Goal: Task Accomplishment & Management: Complete application form

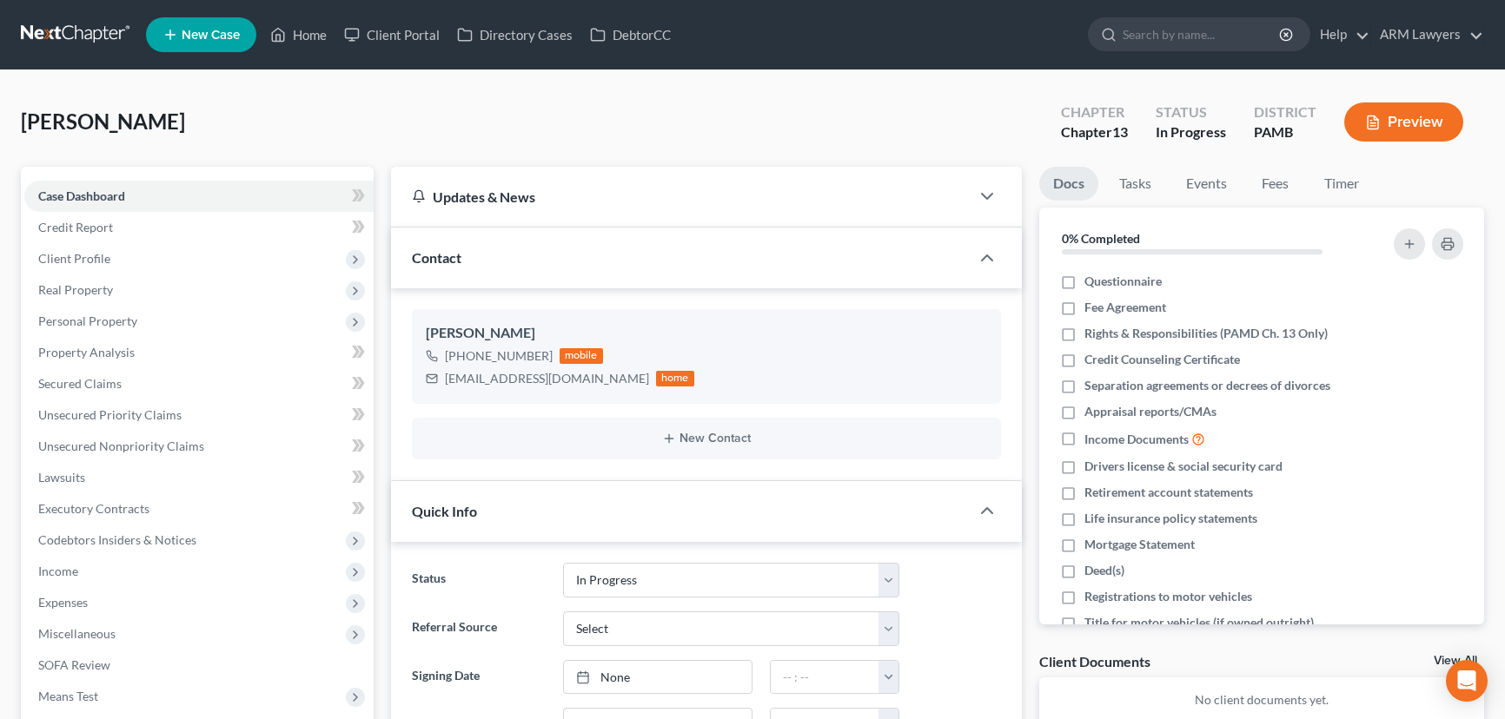
select select "9"
drag, startPoint x: 949, startPoint y: 91, endPoint x: 930, endPoint y: 99, distance: 20.6
click at [949, 91] on div "[PERSON_NAME] Upgraded Chapter Chapter 13 Status In Progress District PAMB Prev…" at bounding box center [752, 129] width 1463 height 76
click at [105, 261] on span "Client Profile" at bounding box center [74, 258] width 72 height 15
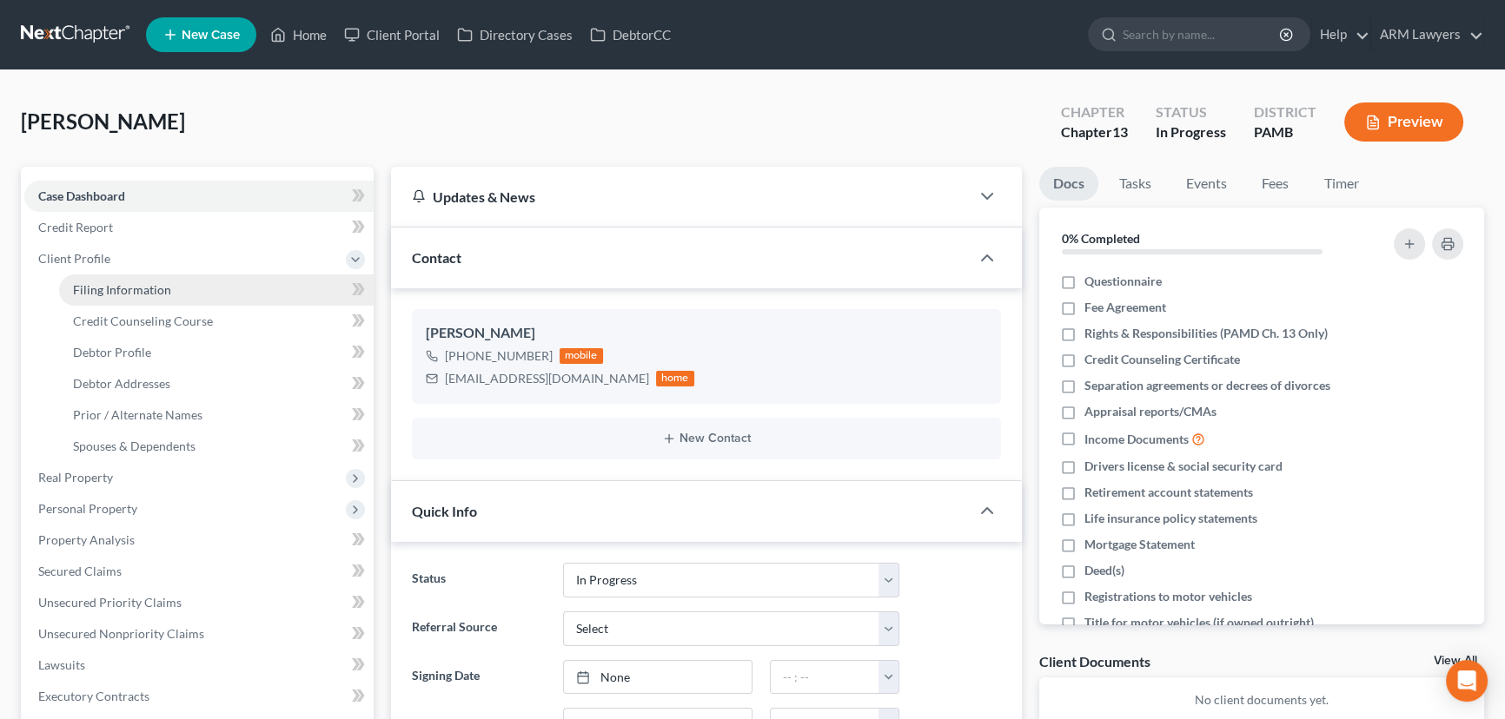
click at [149, 296] on link "Filing Information" at bounding box center [216, 290] width 314 height 31
select select "1"
select select "0"
select select "3"
select select "68"
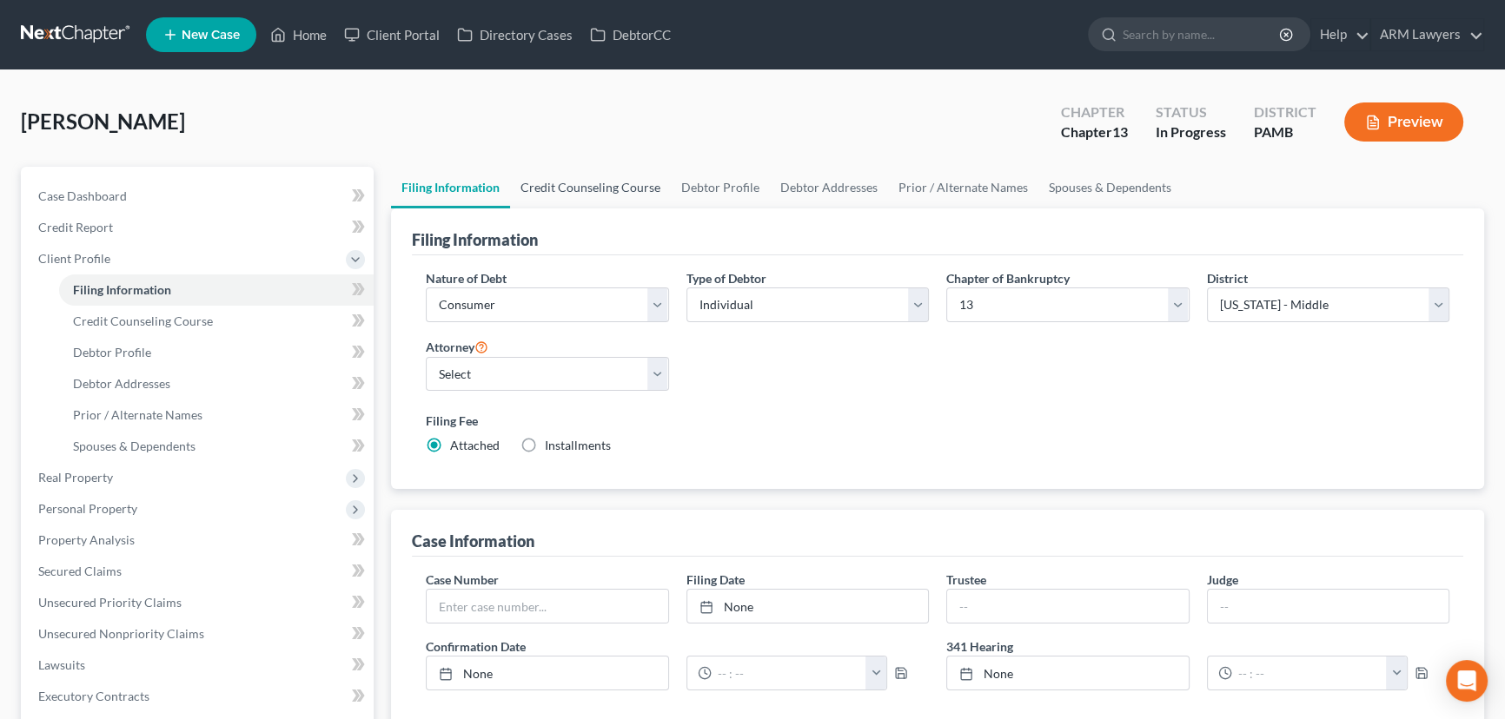
click at [559, 182] on link "Credit Counseling Course" at bounding box center [590, 188] width 161 height 42
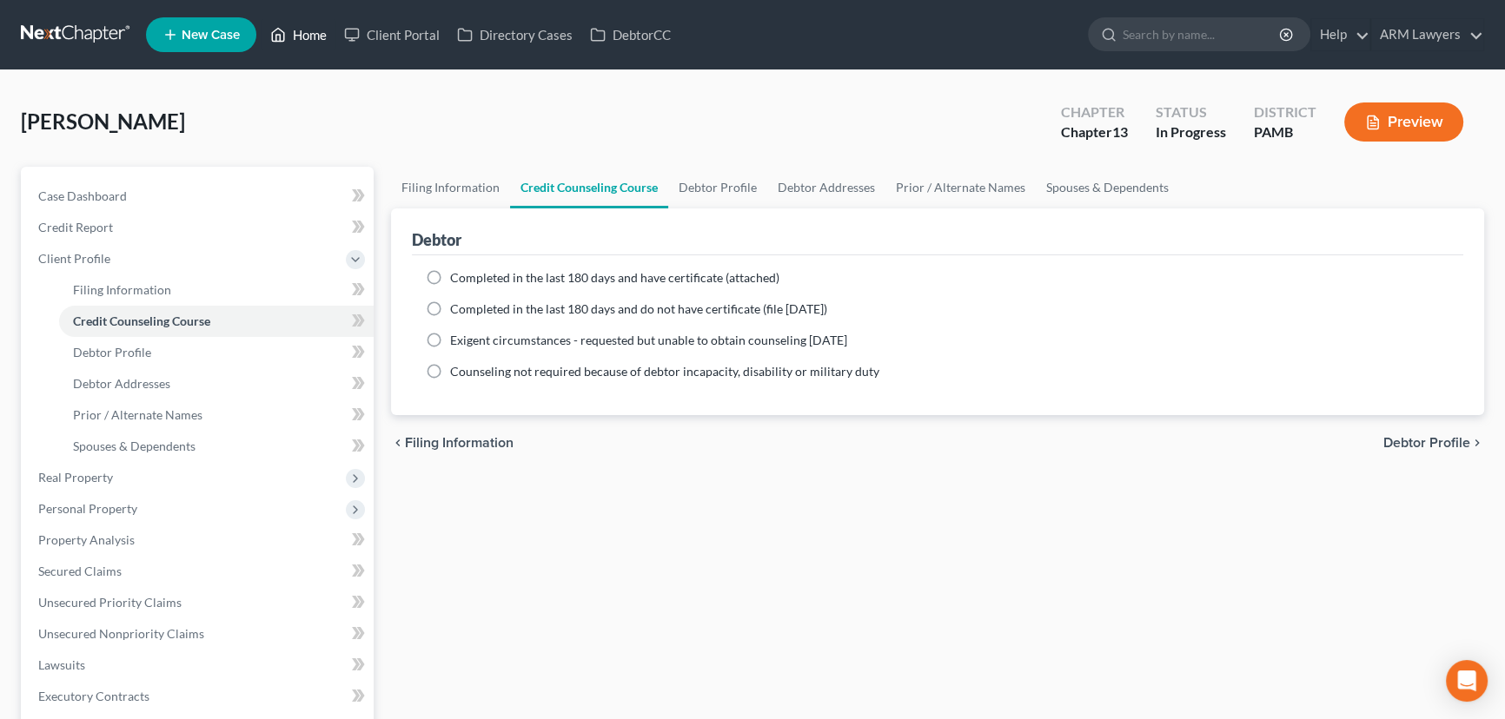
click at [293, 22] on link "Home" at bounding box center [298, 34] width 74 height 31
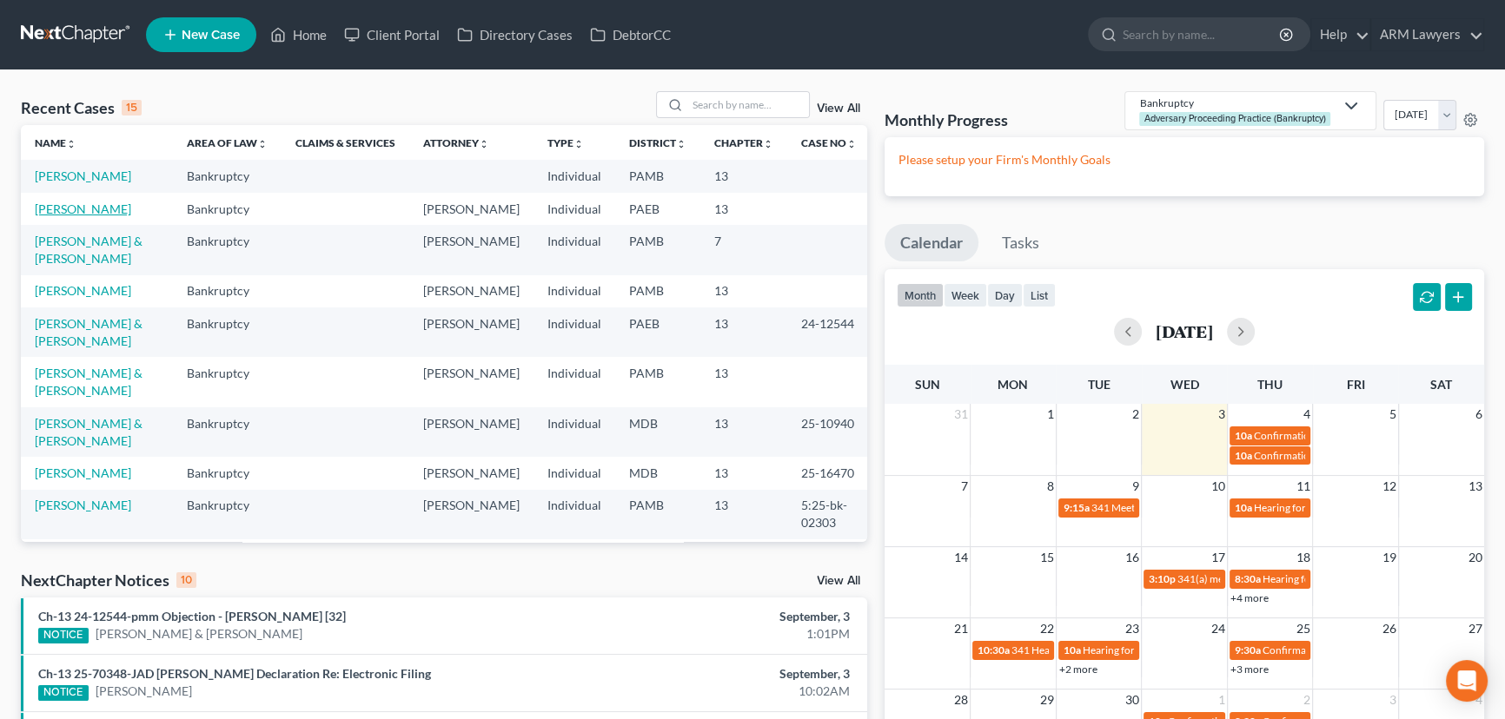
click at [108, 205] on link "[PERSON_NAME]" at bounding box center [83, 209] width 96 height 15
select select "9"
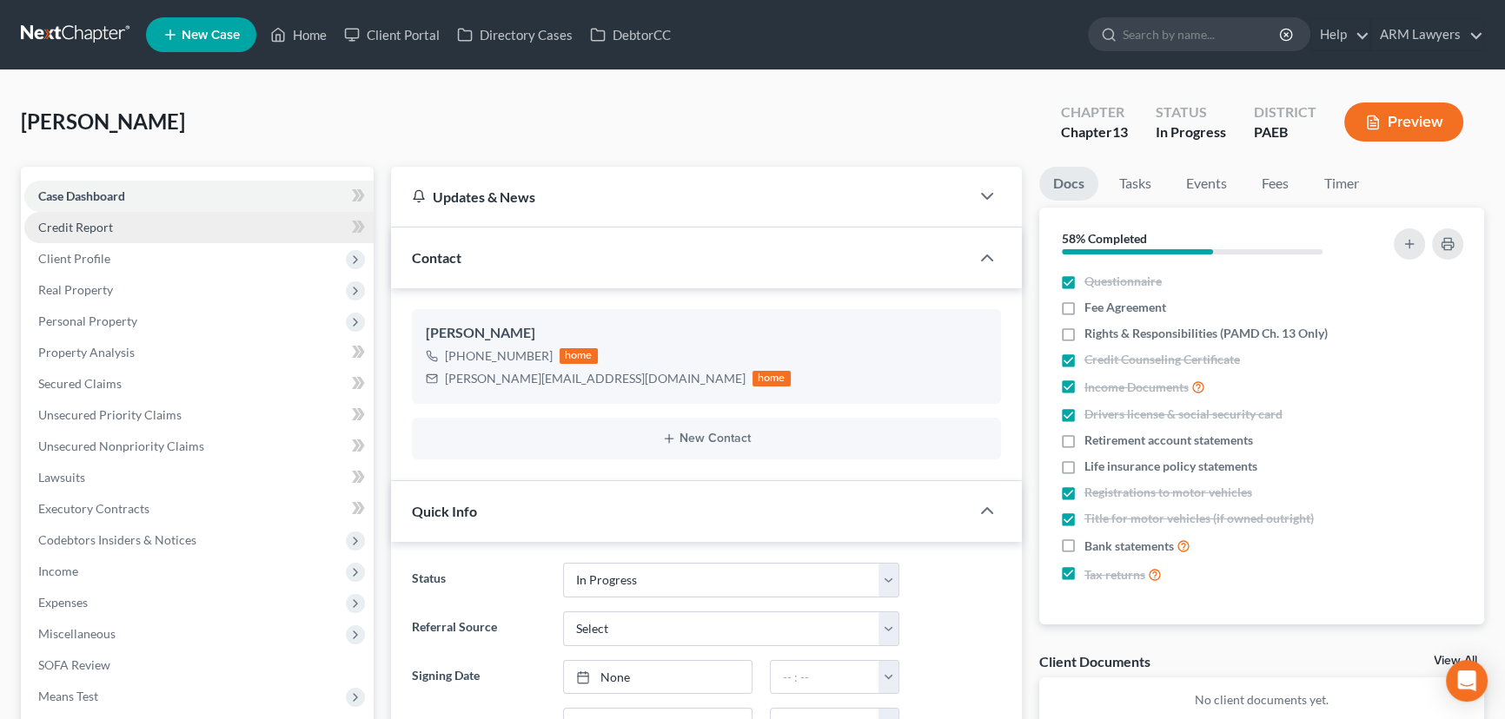
click at [134, 229] on link "Credit Report" at bounding box center [198, 227] width 349 height 31
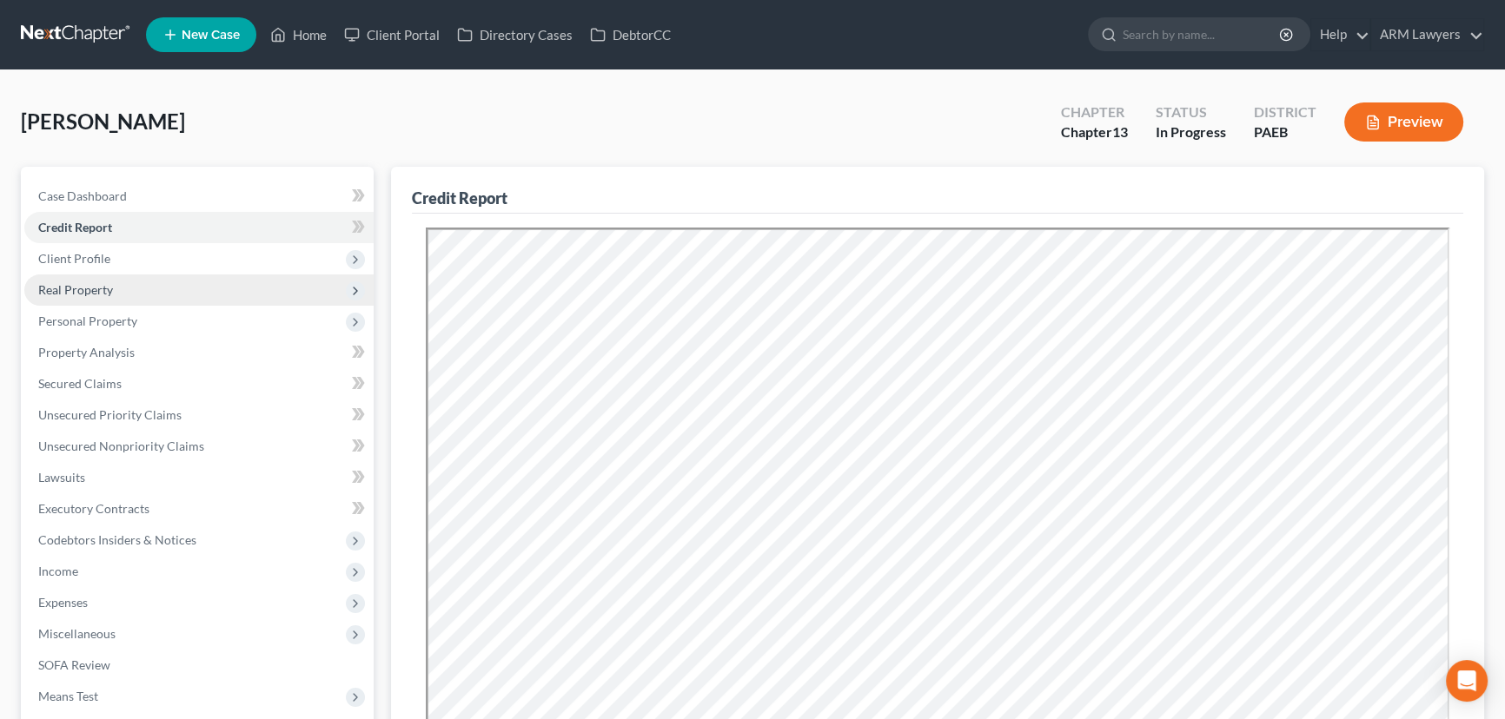
click at [69, 282] on span "Real Property" at bounding box center [75, 289] width 75 height 15
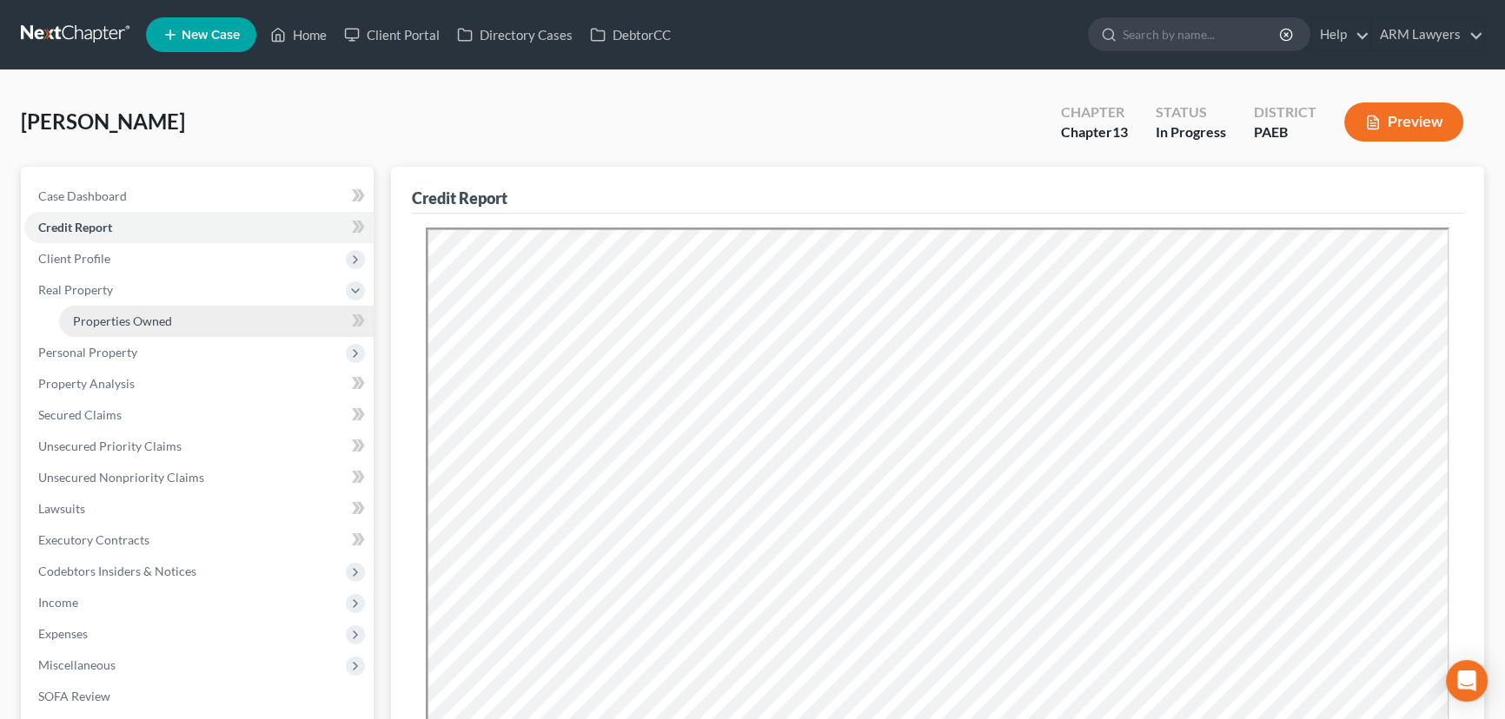
drag, startPoint x: 144, startPoint y: 321, endPoint x: 156, endPoint y: 324, distance: 12.6
click at [144, 321] on span "Properties Owned" at bounding box center [122, 321] width 99 height 15
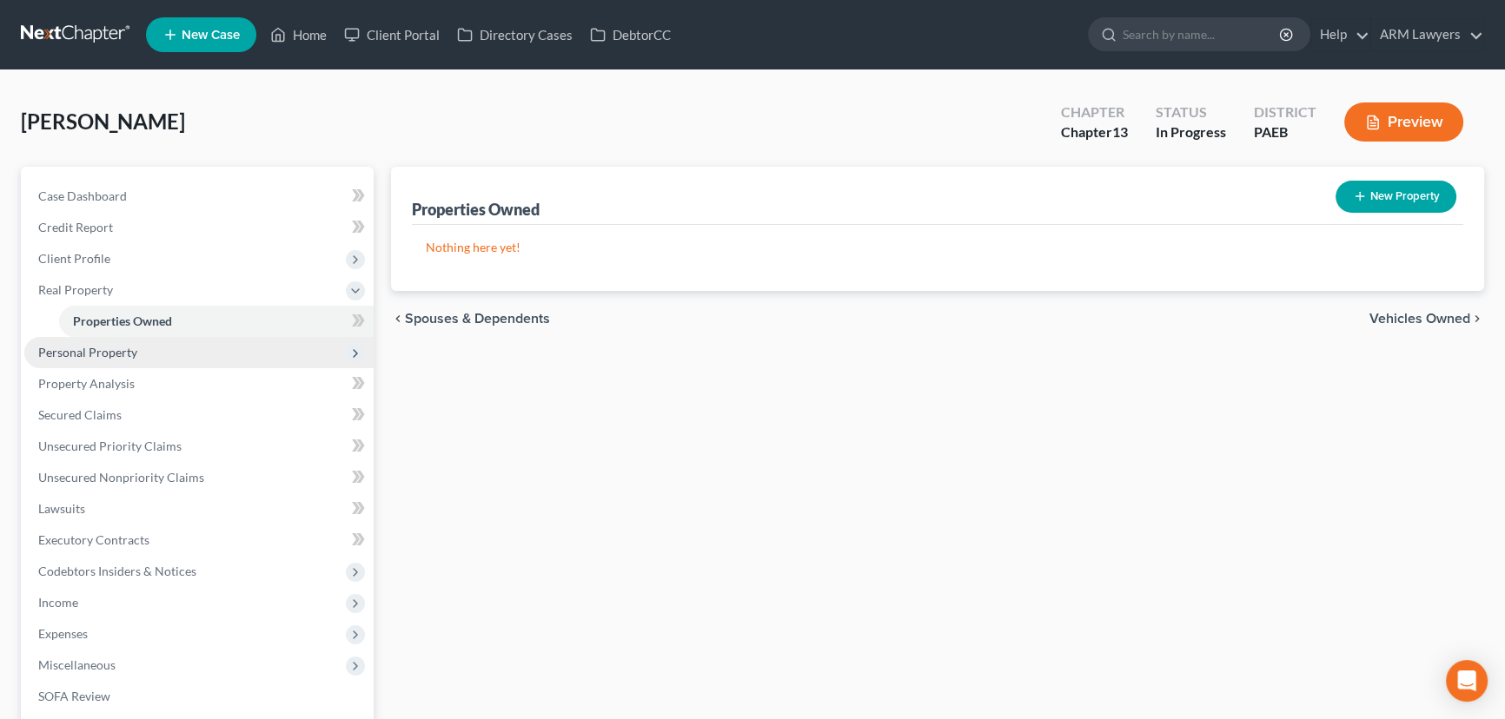
click at [158, 359] on span "Personal Property" at bounding box center [198, 352] width 349 height 31
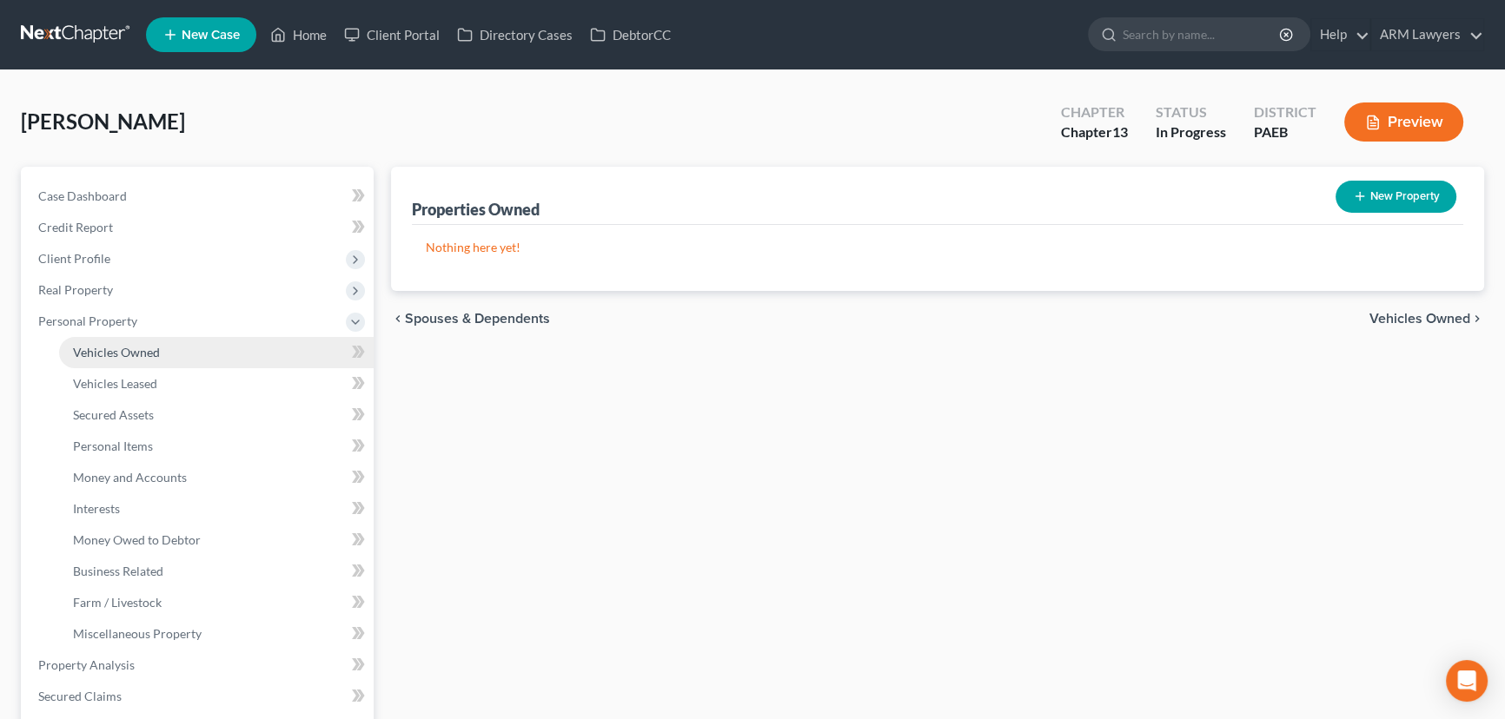
click at [190, 353] on link "Vehicles Owned" at bounding box center [216, 352] width 314 height 31
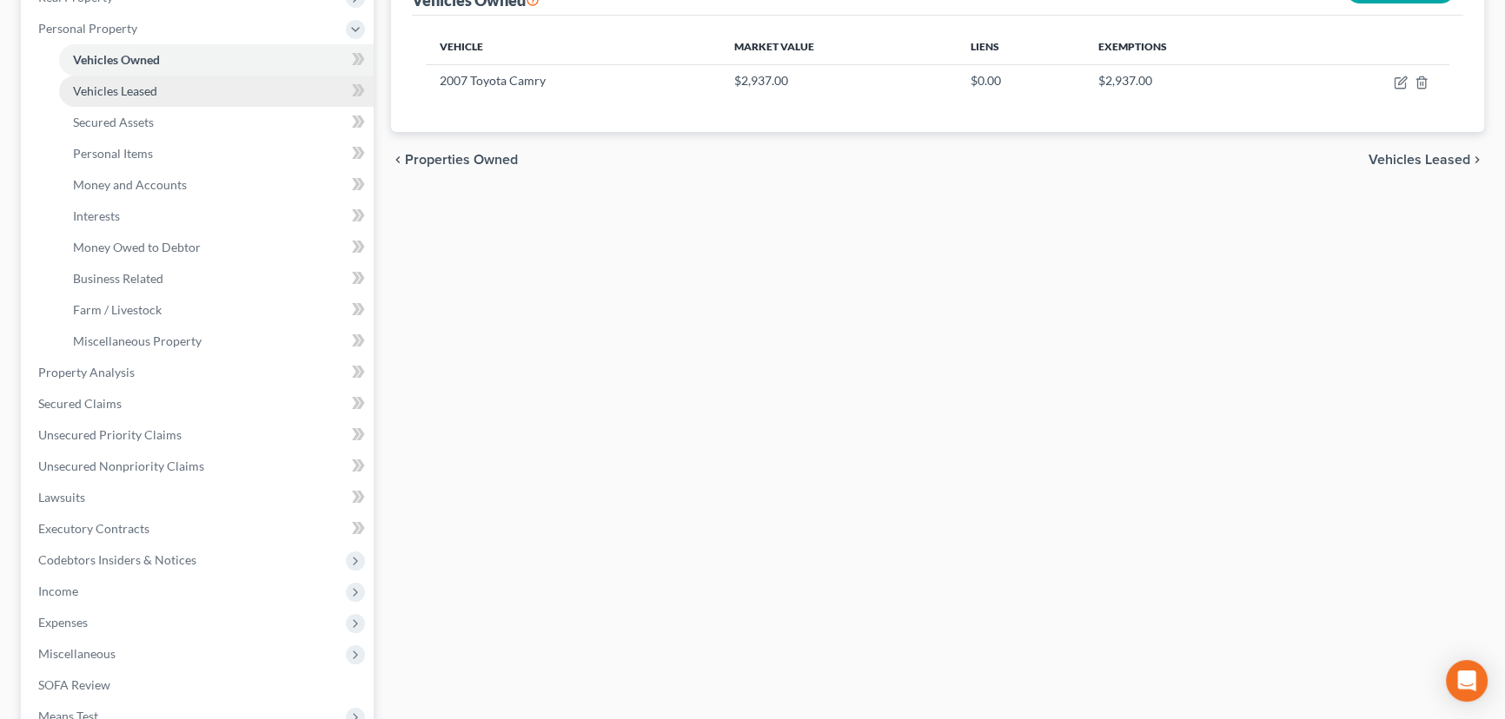
scroll to position [315, 0]
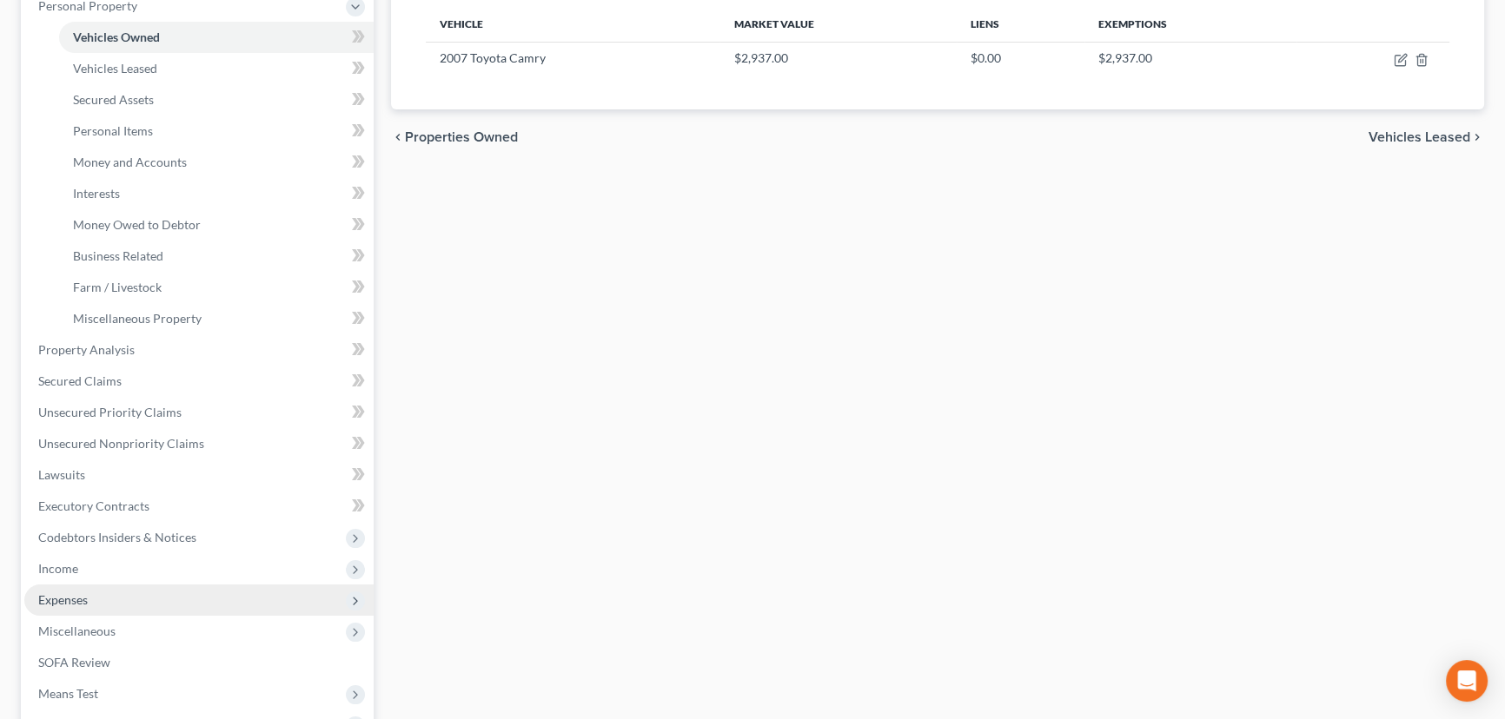
click at [131, 605] on span "Expenses" at bounding box center [198, 600] width 349 height 31
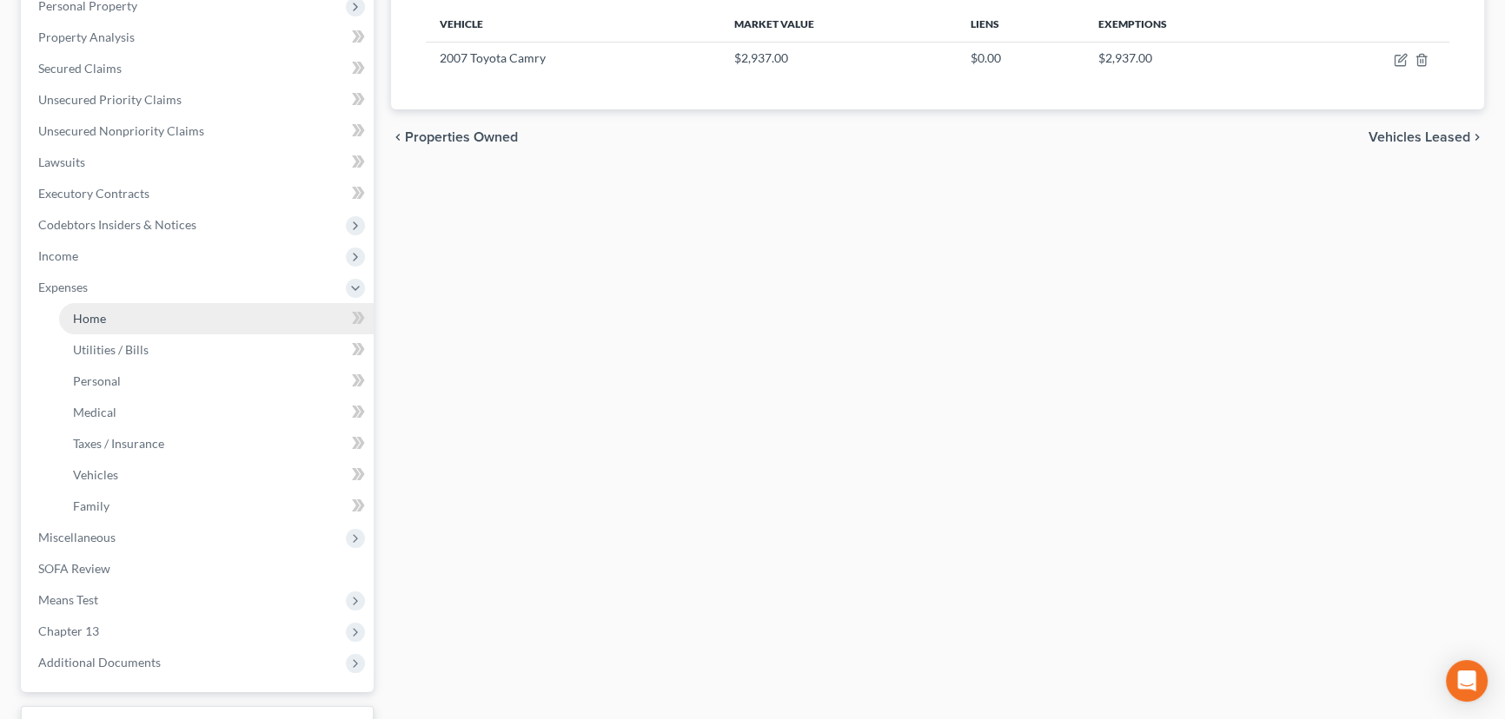
click at [149, 312] on link "Home" at bounding box center [216, 318] width 314 height 31
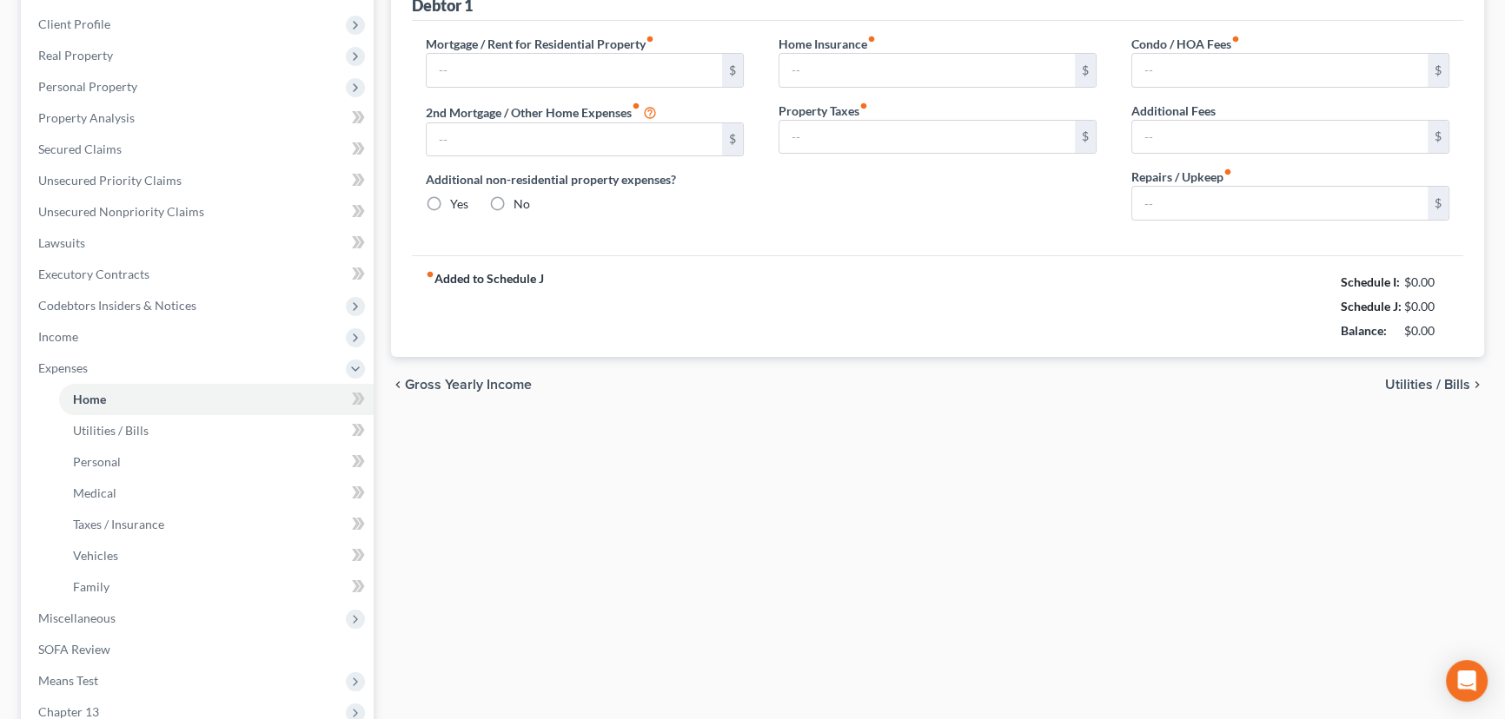
type input "0.00"
radio input "true"
type input "0.00"
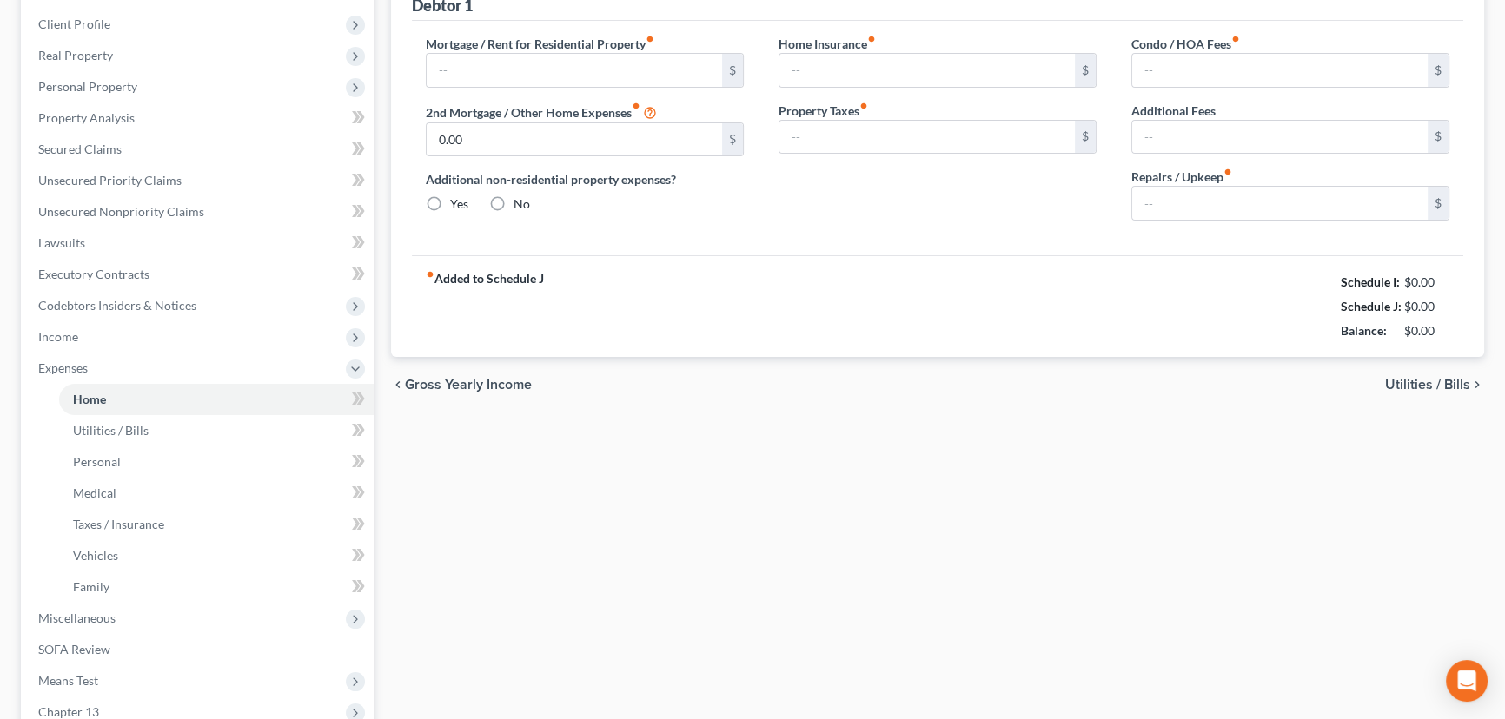
type input "0.00"
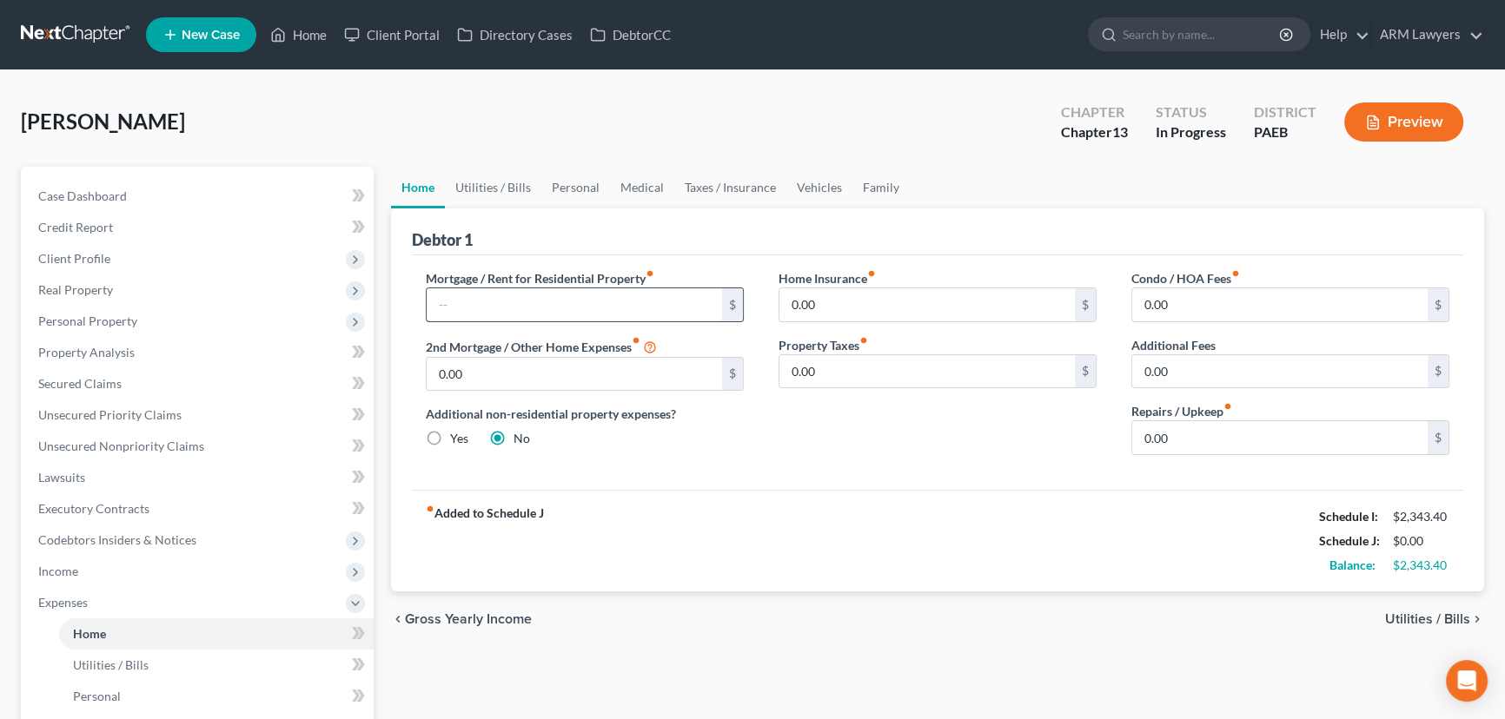
click at [526, 292] on input "text" at bounding box center [574, 304] width 295 height 33
type input "650"
click at [484, 187] on link "Utilities / Bills" at bounding box center [493, 188] width 96 height 42
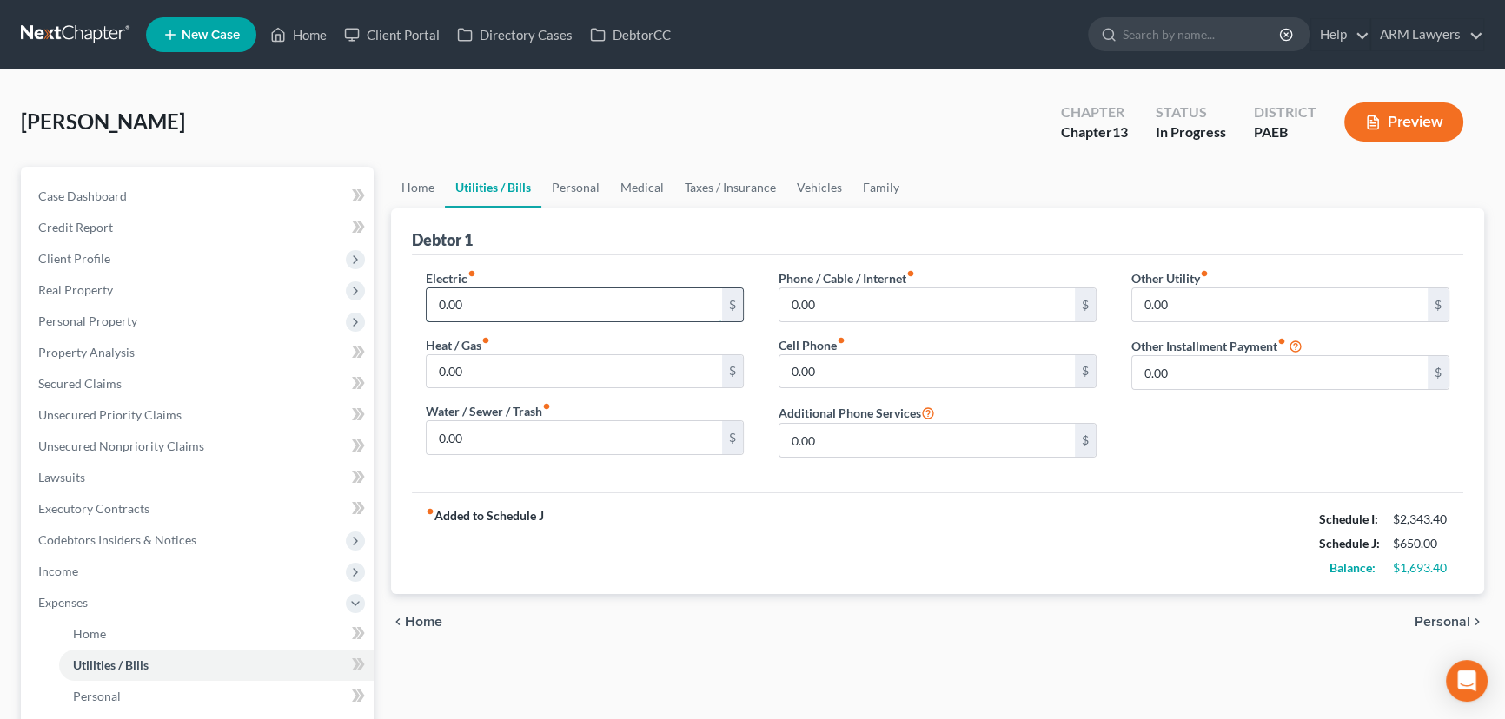
click at [521, 293] on input "0.00" at bounding box center [574, 304] width 295 height 33
type input "100"
click at [577, 185] on link "Personal" at bounding box center [575, 188] width 69 height 42
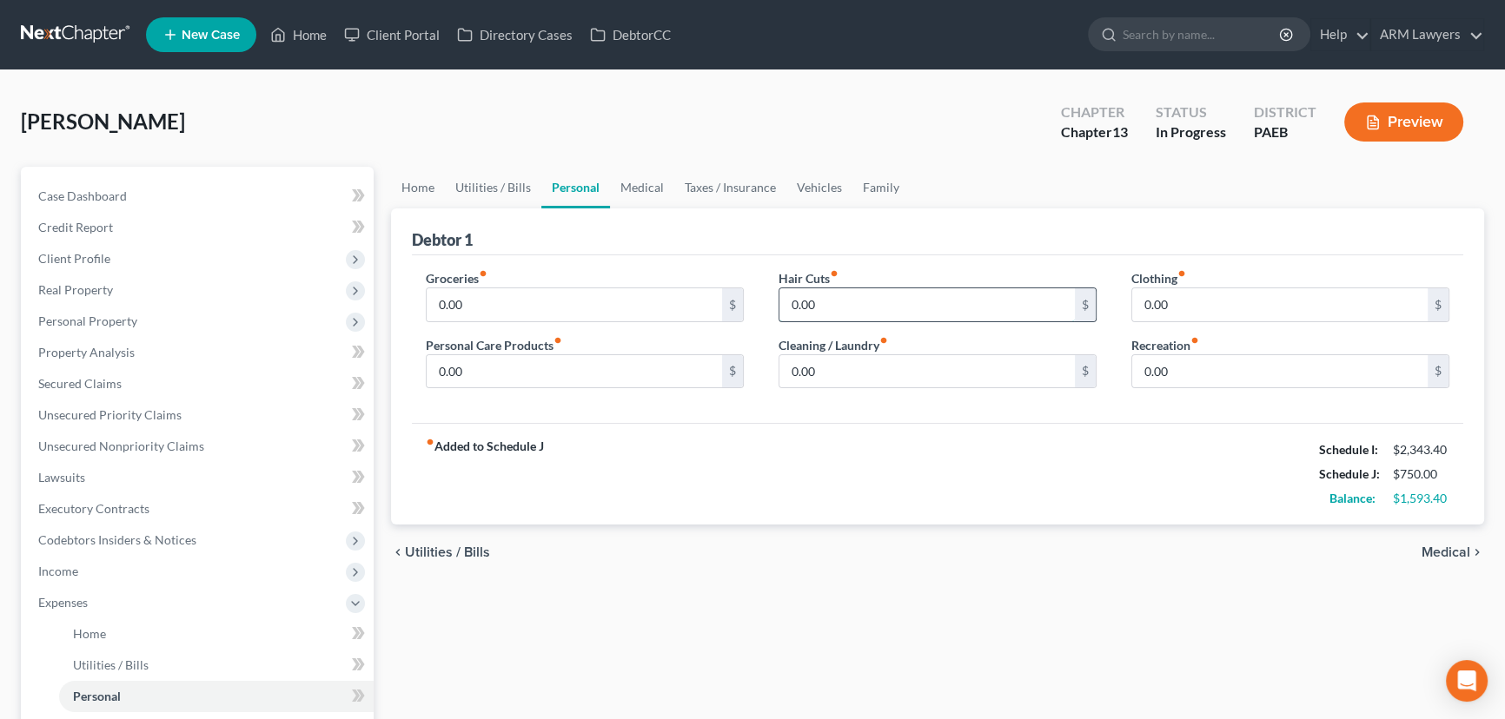
click at [798, 314] on input "0.00" at bounding box center [926, 304] width 295 height 33
type input "40.0"
click at [838, 374] on input "0.00" at bounding box center [926, 371] width 295 height 33
type input "50.00"
click at [1201, 294] on input "0.00" at bounding box center [1279, 304] width 295 height 33
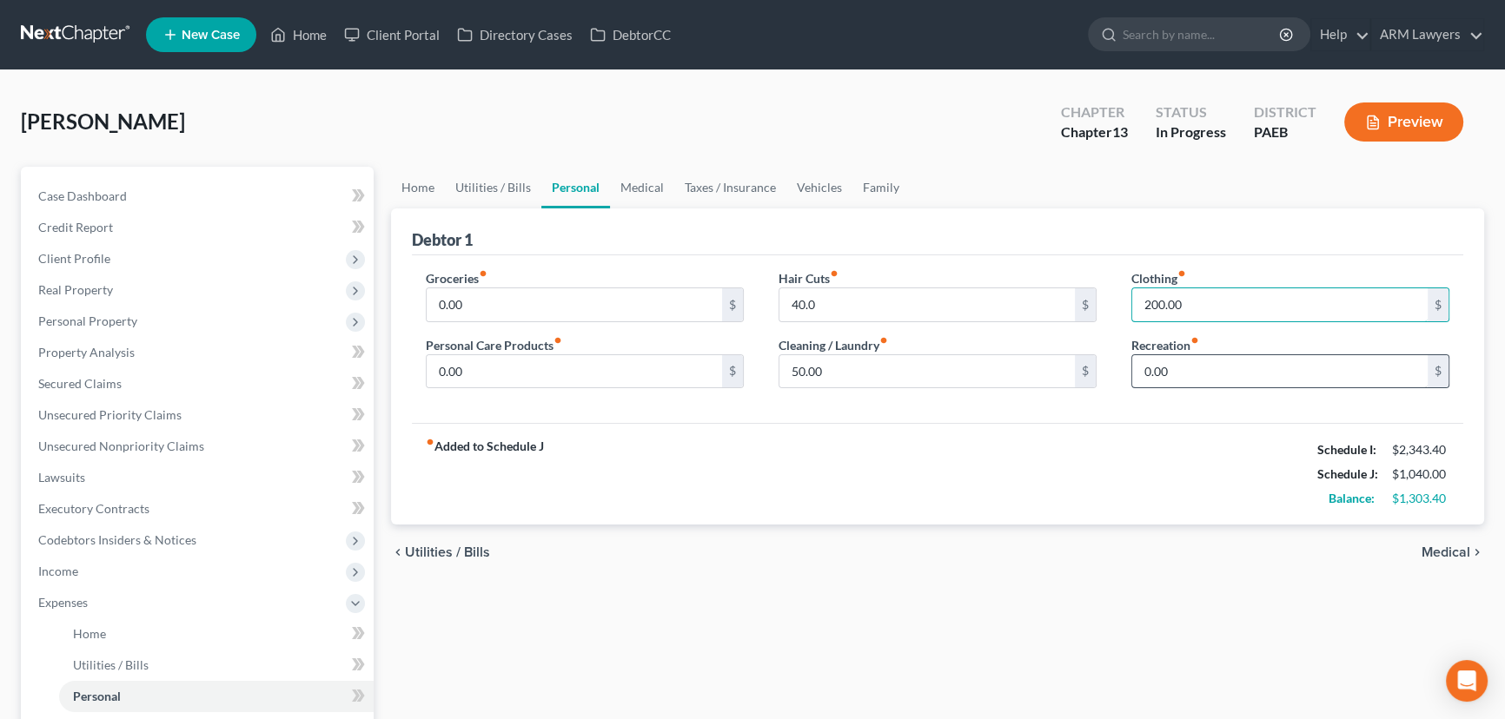
type input "200.00"
click at [1158, 374] on input "0.00" at bounding box center [1279, 371] width 295 height 33
type input "20."
click at [500, 306] on input "0.00" at bounding box center [574, 304] width 295 height 33
type input "500.00"
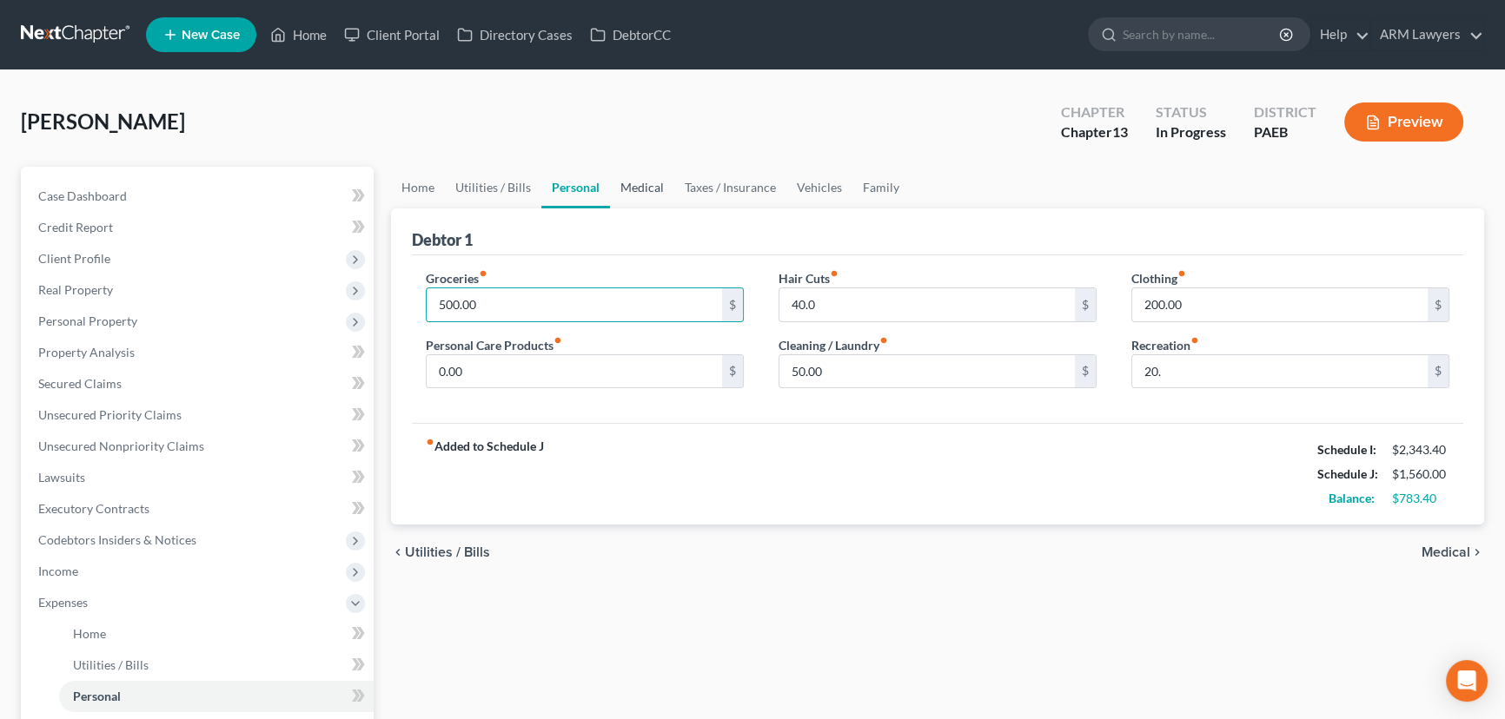
click at [643, 189] on link "Medical" at bounding box center [642, 188] width 64 height 42
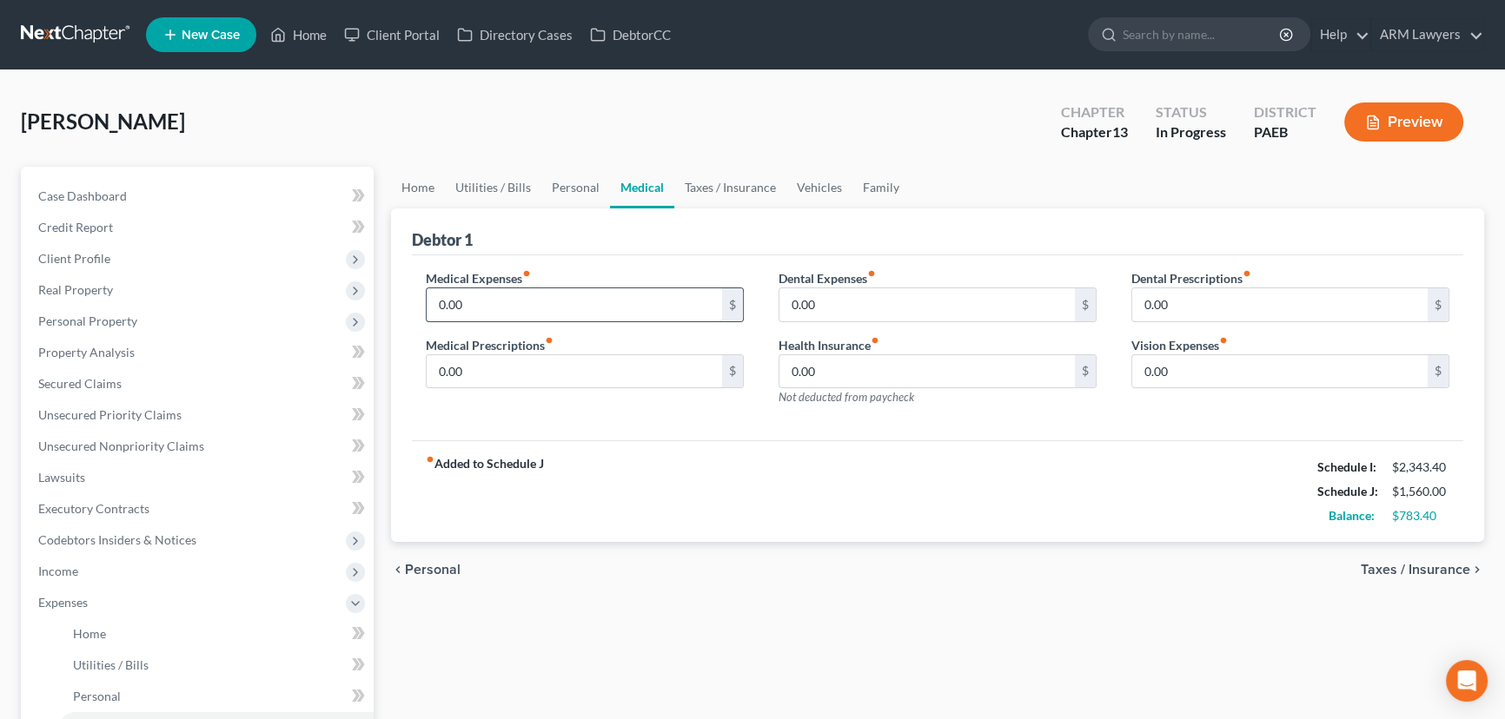
click at [592, 313] on input "0.00" at bounding box center [574, 304] width 295 height 33
click at [883, 364] on input "0.00" at bounding box center [926, 371] width 295 height 33
type input "40.00"
click at [586, 301] on input "0.00" at bounding box center [574, 304] width 295 height 33
click at [727, 187] on link "Taxes / Insurance" at bounding box center [730, 188] width 112 height 42
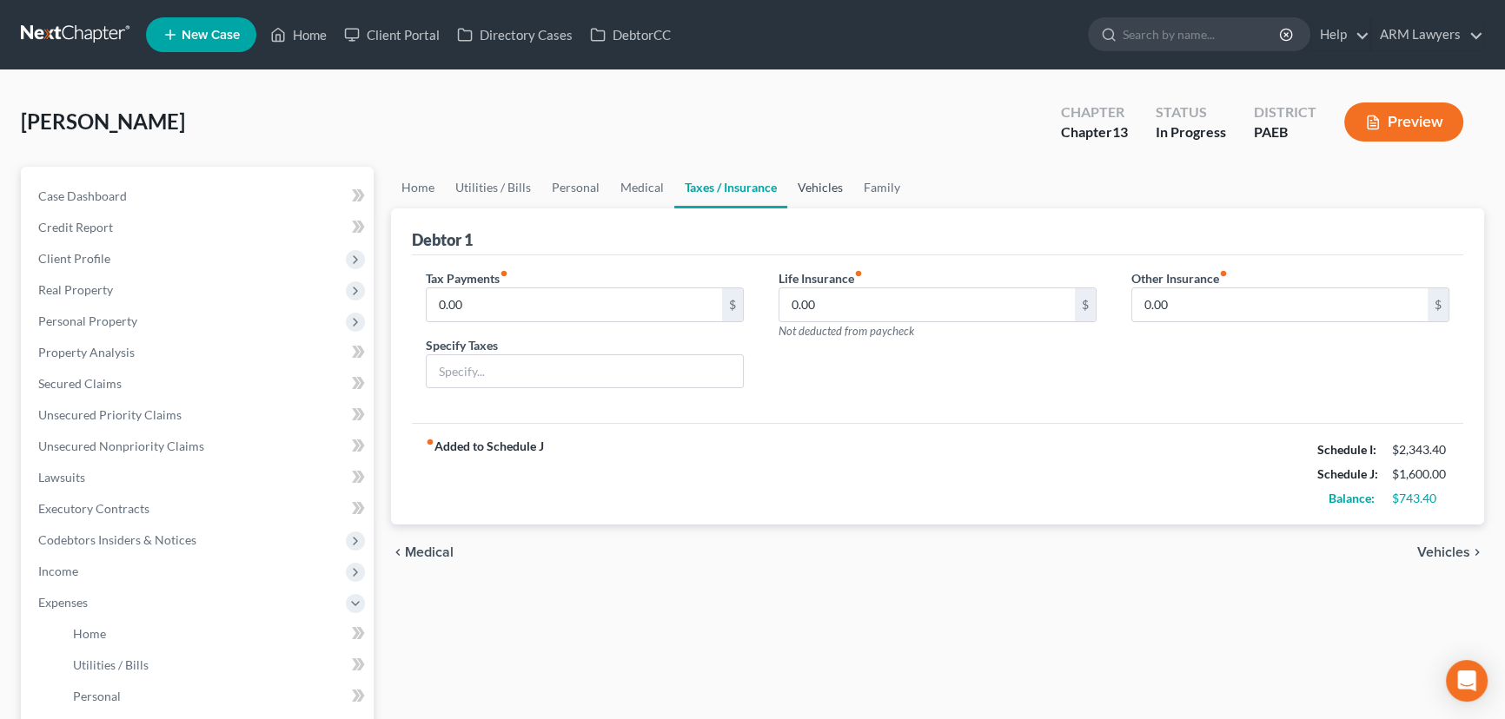
click at [794, 183] on link "Vehicles" at bounding box center [820, 188] width 66 height 42
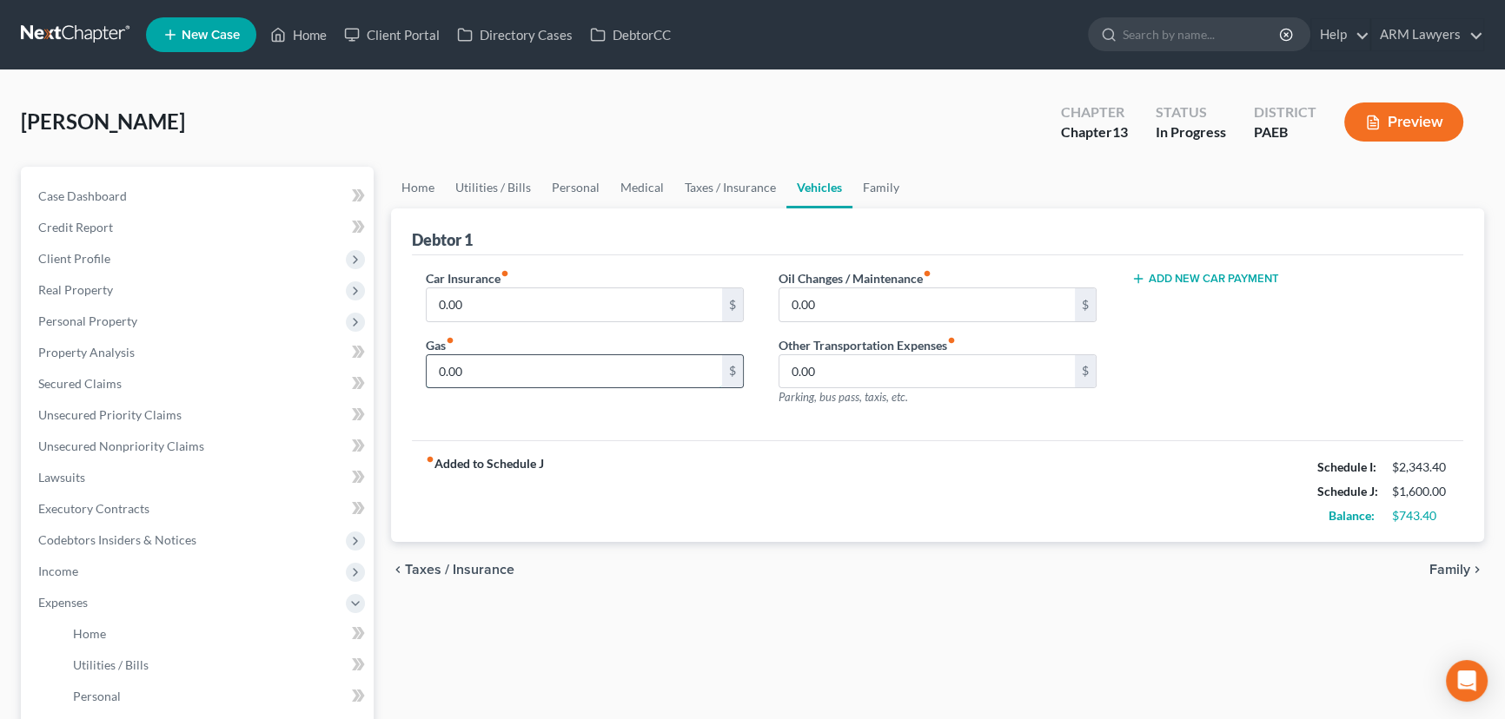
click at [479, 356] on input "0.00" at bounding box center [574, 371] width 295 height 33
type input "80.00"
click at [787, 308] on input "0.00" at bounding box center [926, 304] width 295 height 33
type input "50.00"
click at [521, 295] on input "0.00" at bounding box center [574, 304] width 295 height 33
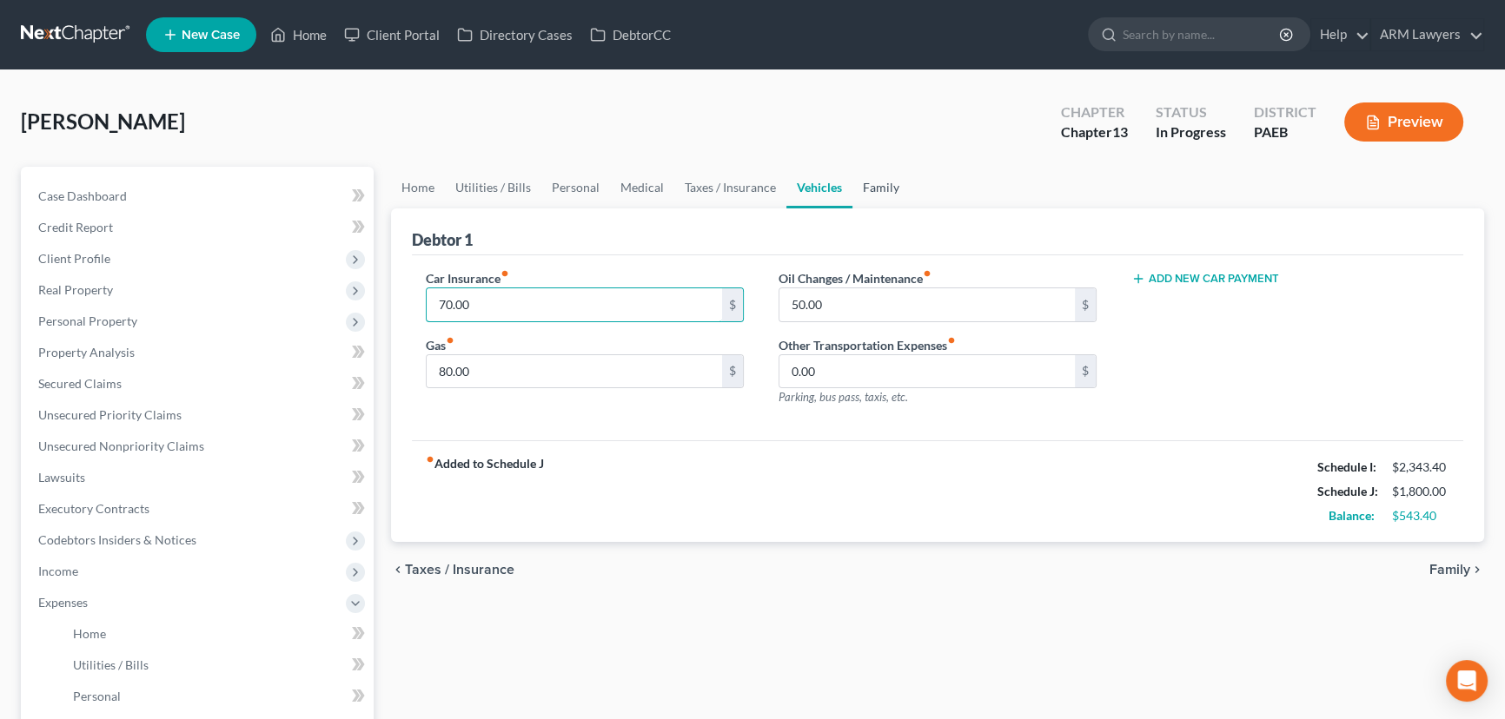
type input "70.00"
click at [868, 178] on link "Family" at bounding box center [880, 188] width 57 height 42
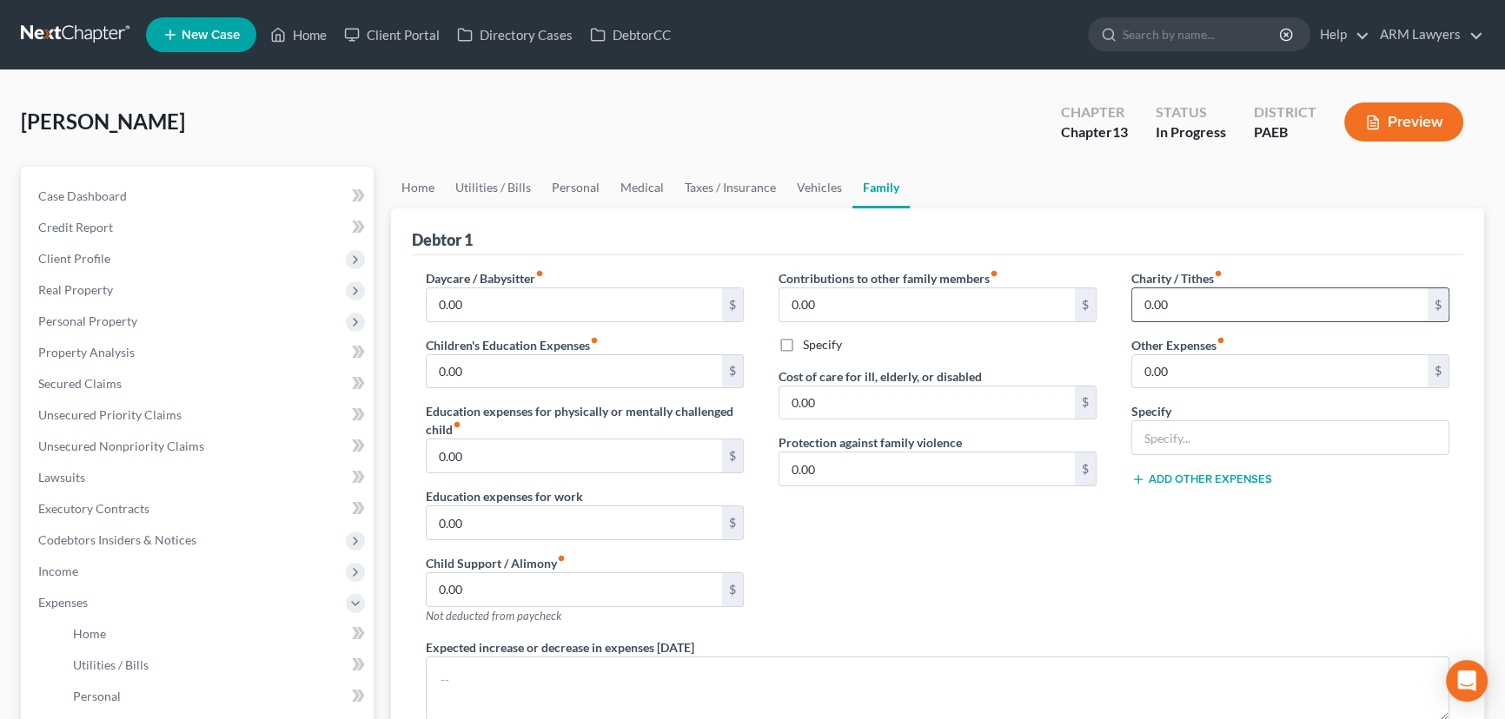
click at [1173, 301] on input "0.00" at bounding box center [1279, 304] width 295 height 33
type input "10.00"
click at [807, 182] on link "Vehicles" at bounding box center [819, 188] width 66 height 42
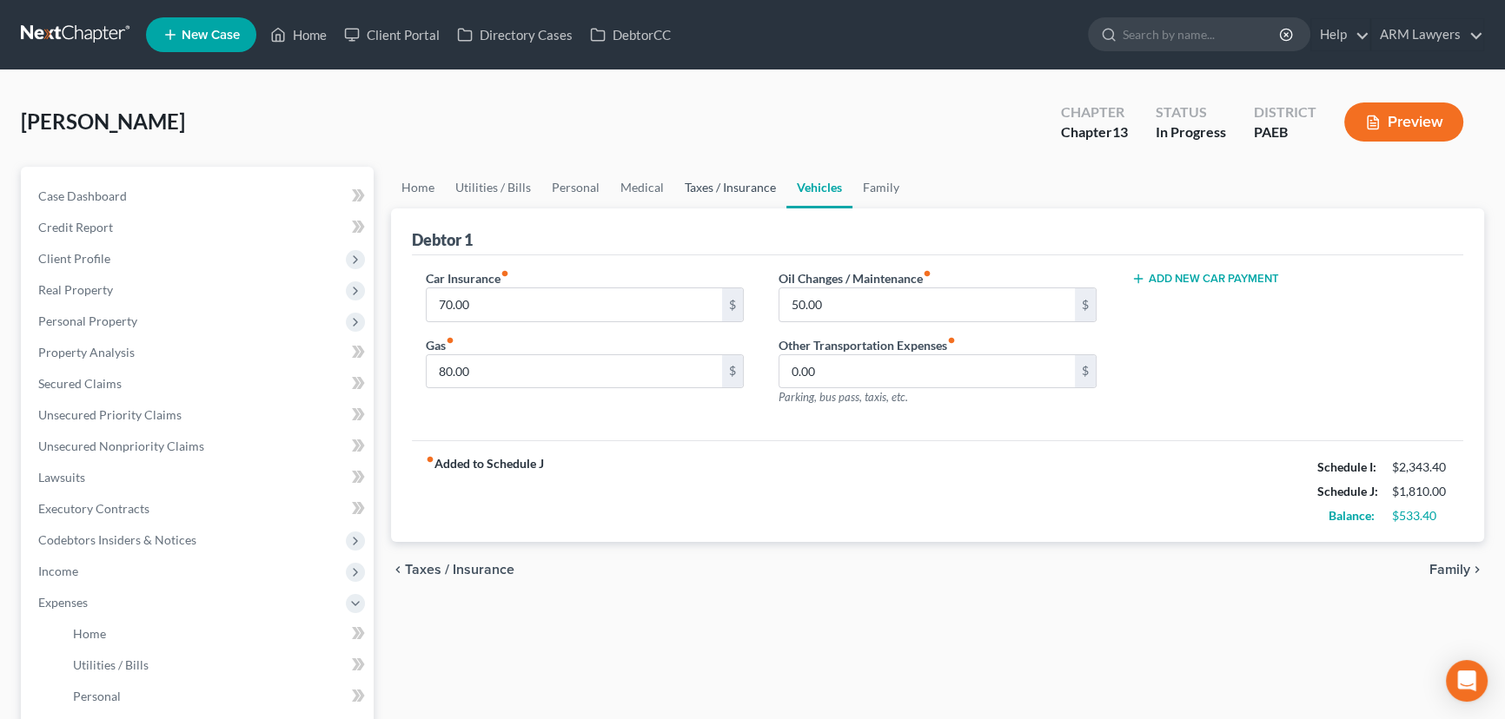
click at [719, 194] on link "Taxes / Insurance" at bounding box center [730, 188] width 112 height 42
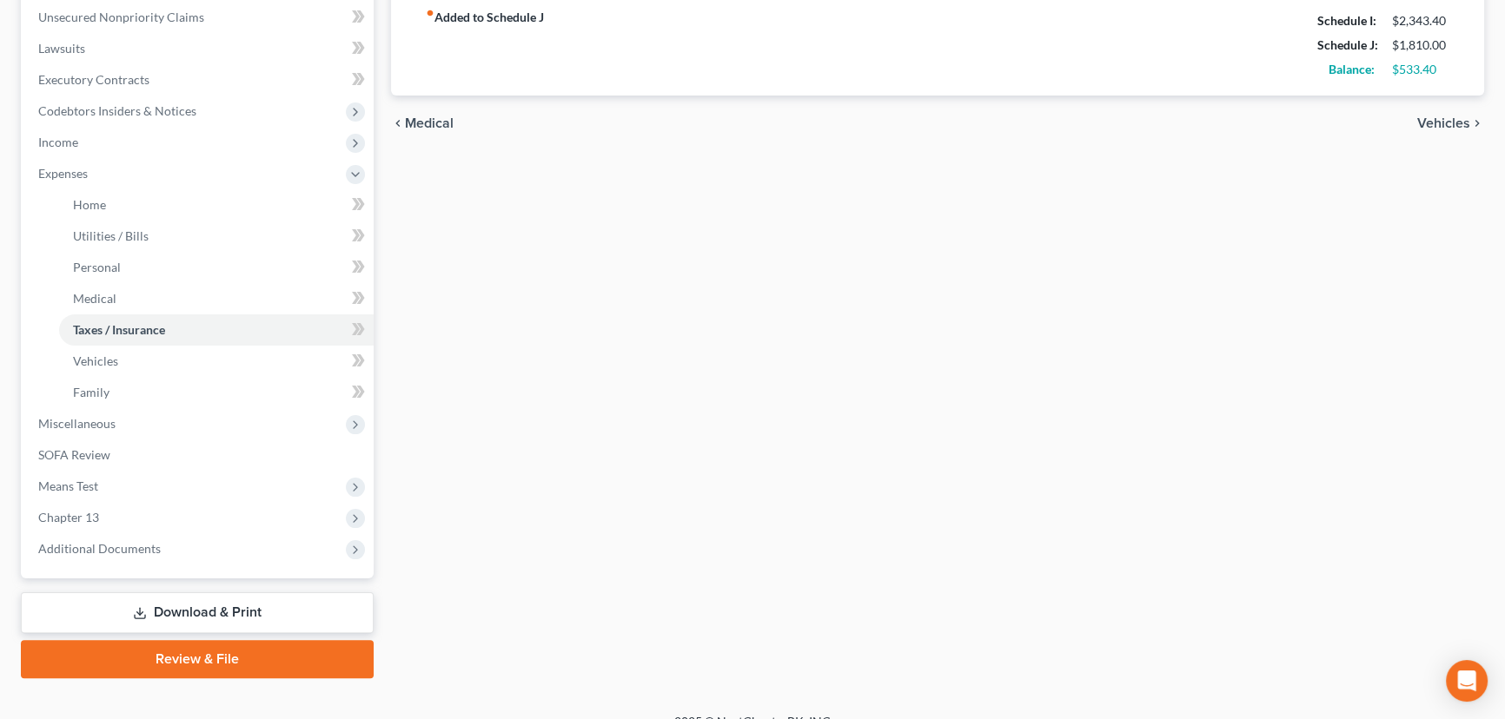
scroll to position [452, 0]
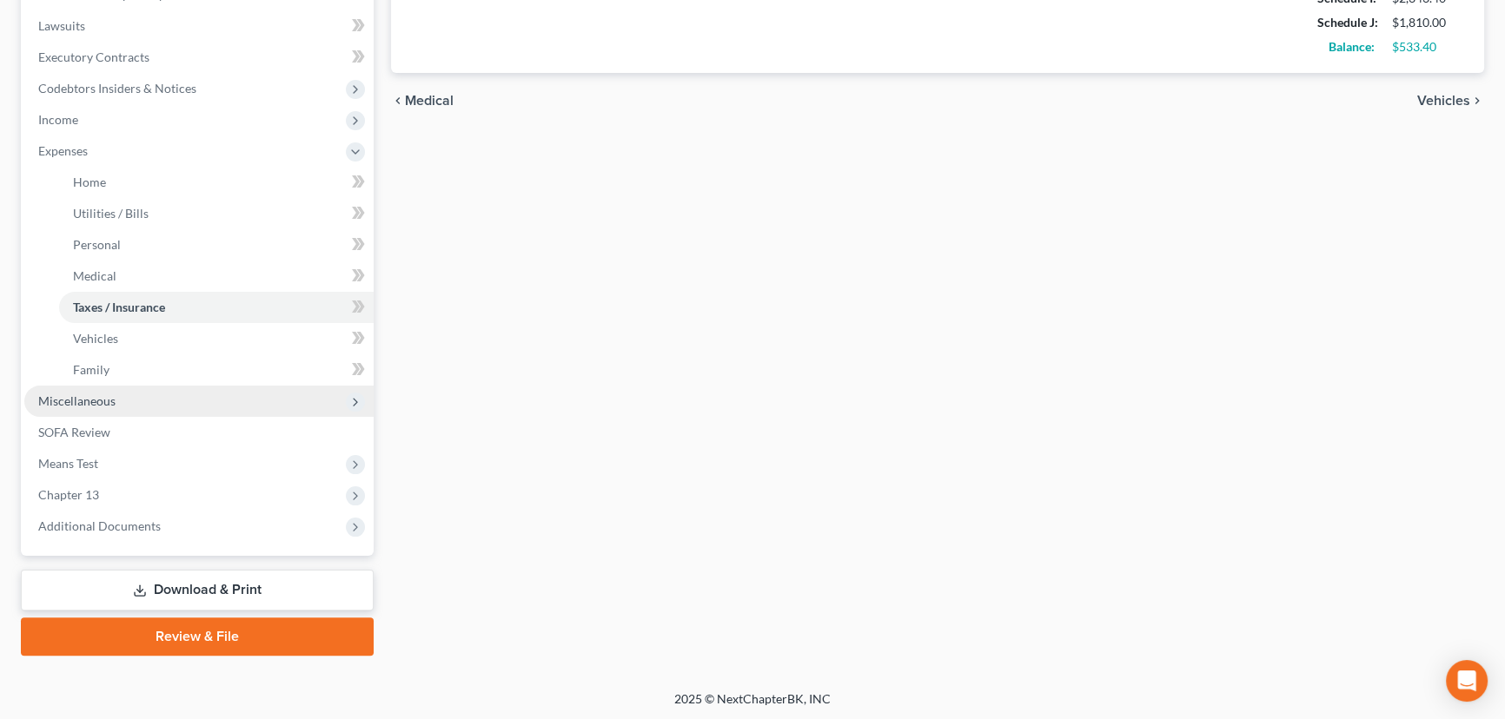
click at [149, 401] on span "Miscellaneous" at bounding box center [198, 401] width 349 height 31
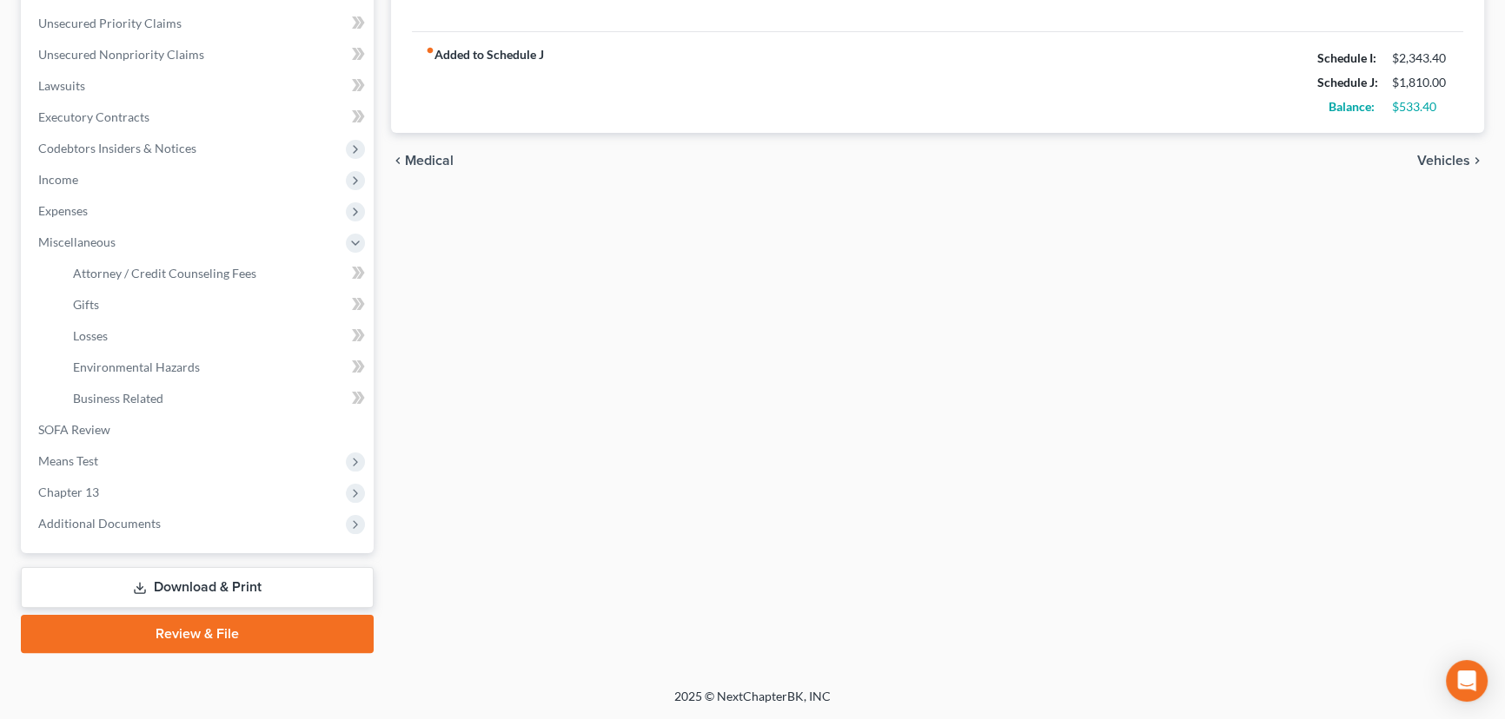
scroll to position [389, 0]
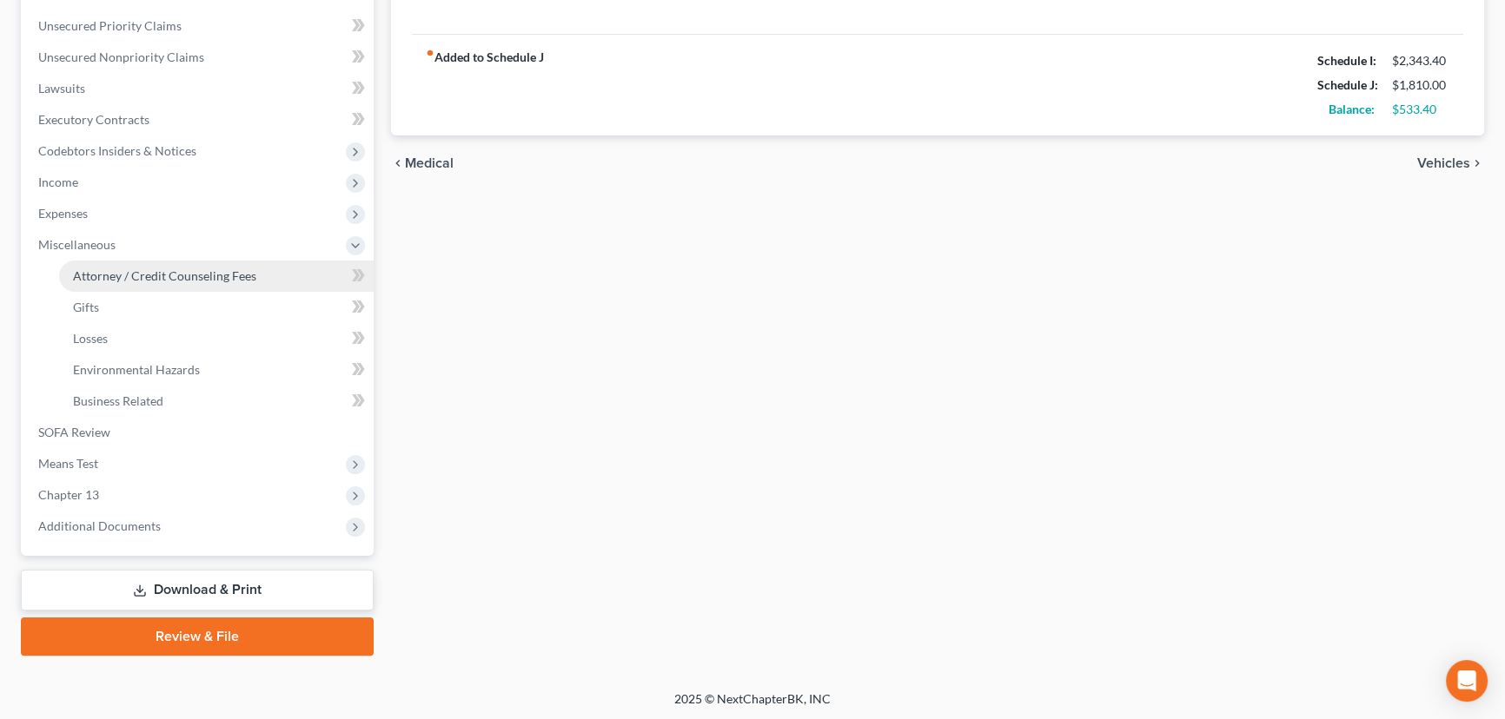
click at [200, 287] on link "Attorney / Credit Counseling Fees" at bounding box center [216, 276] width 314 height 31
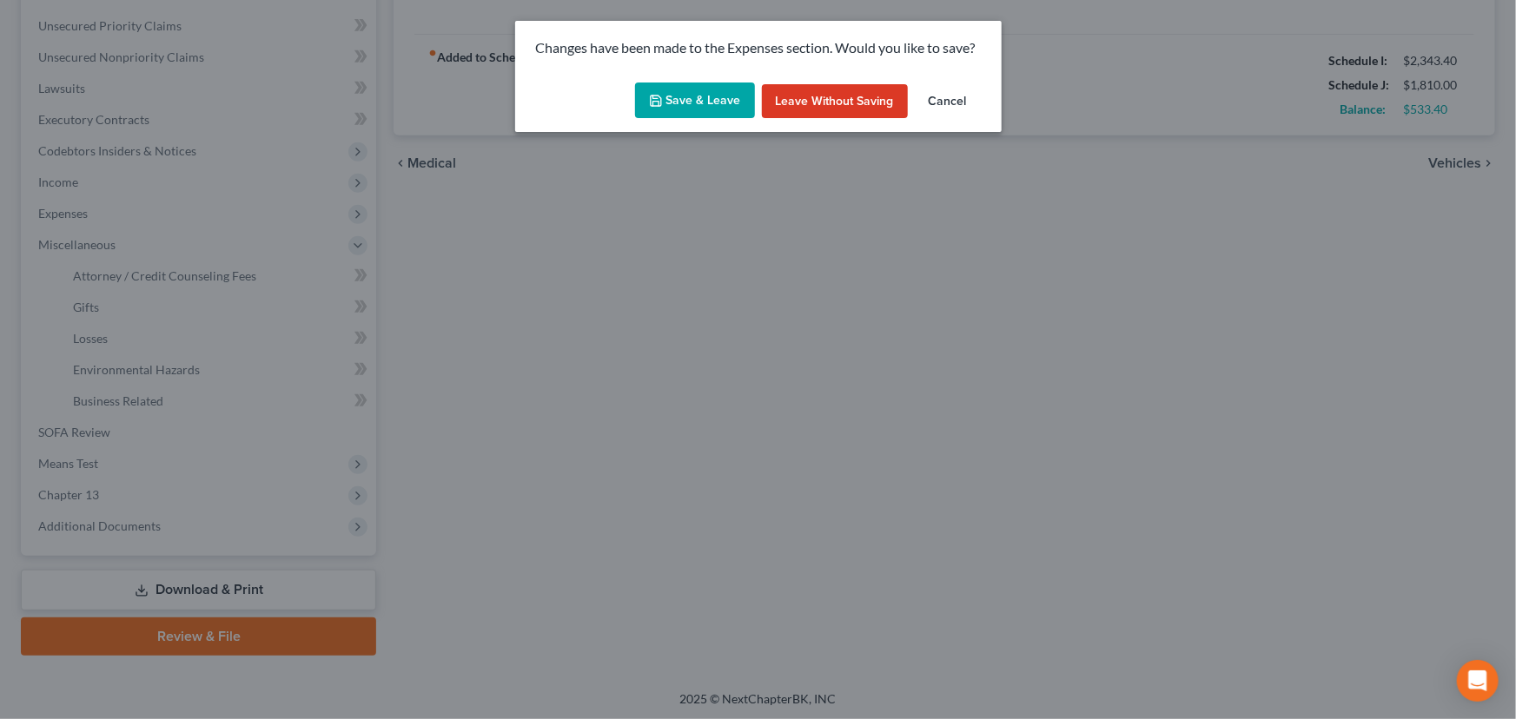
click at [691, 111] on button "Save & Leave" at bounding box center [695, 101] width 120 height 36
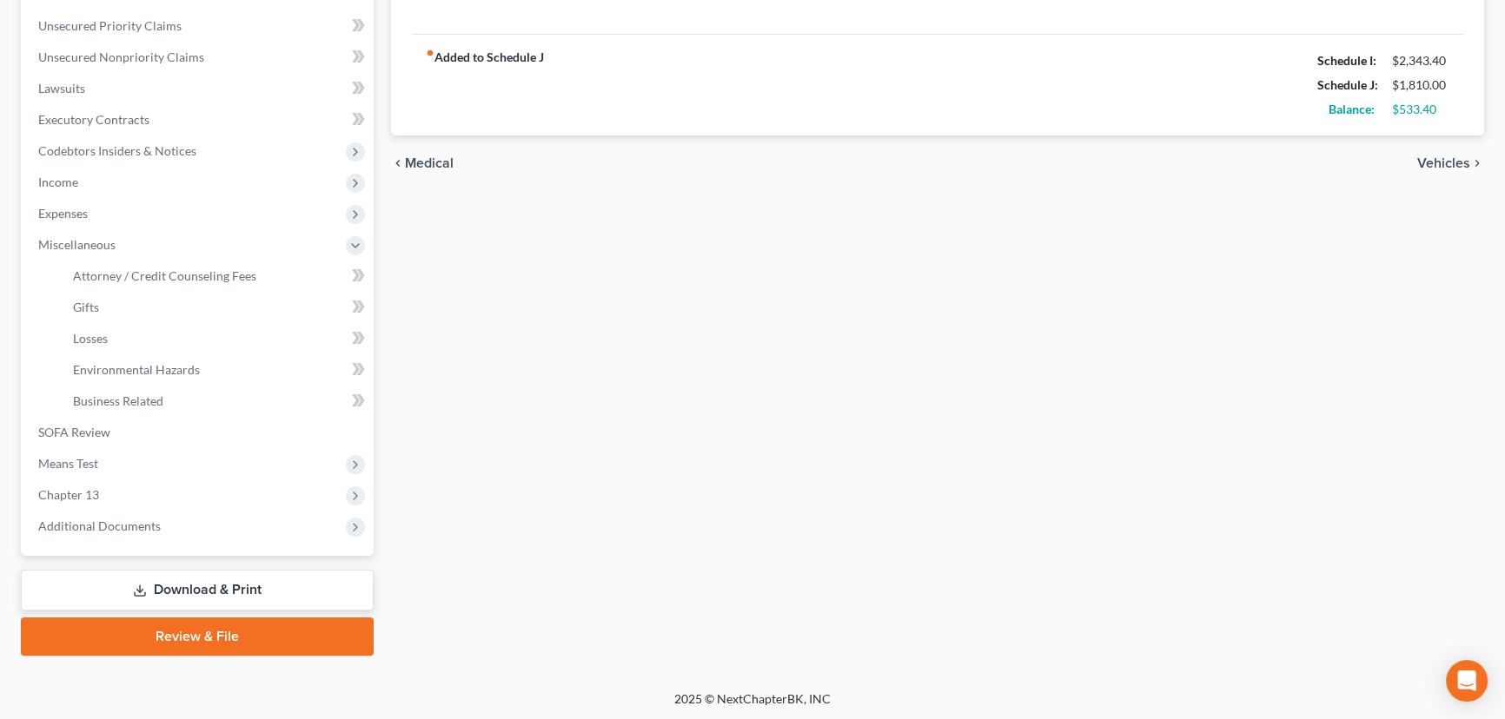
select select "0"
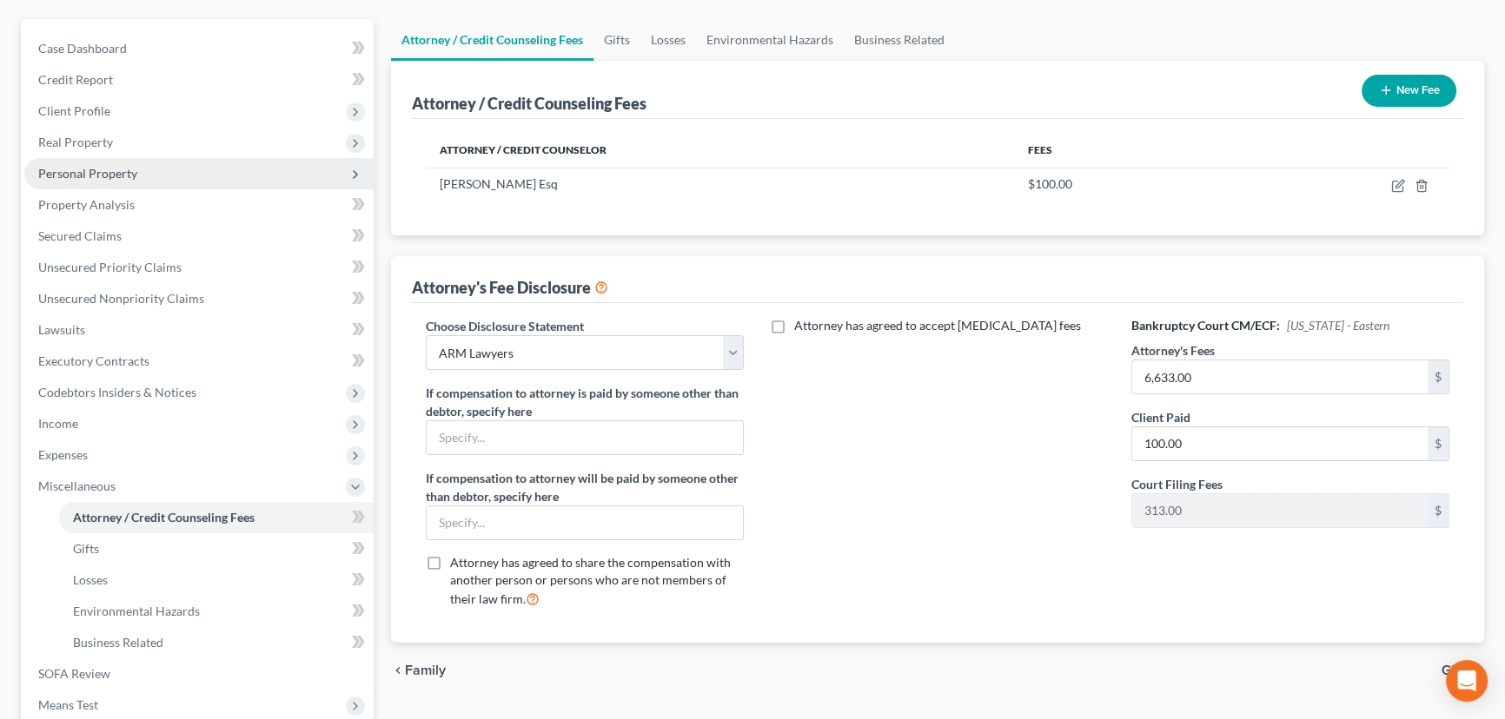
scroll to position [389, 0]
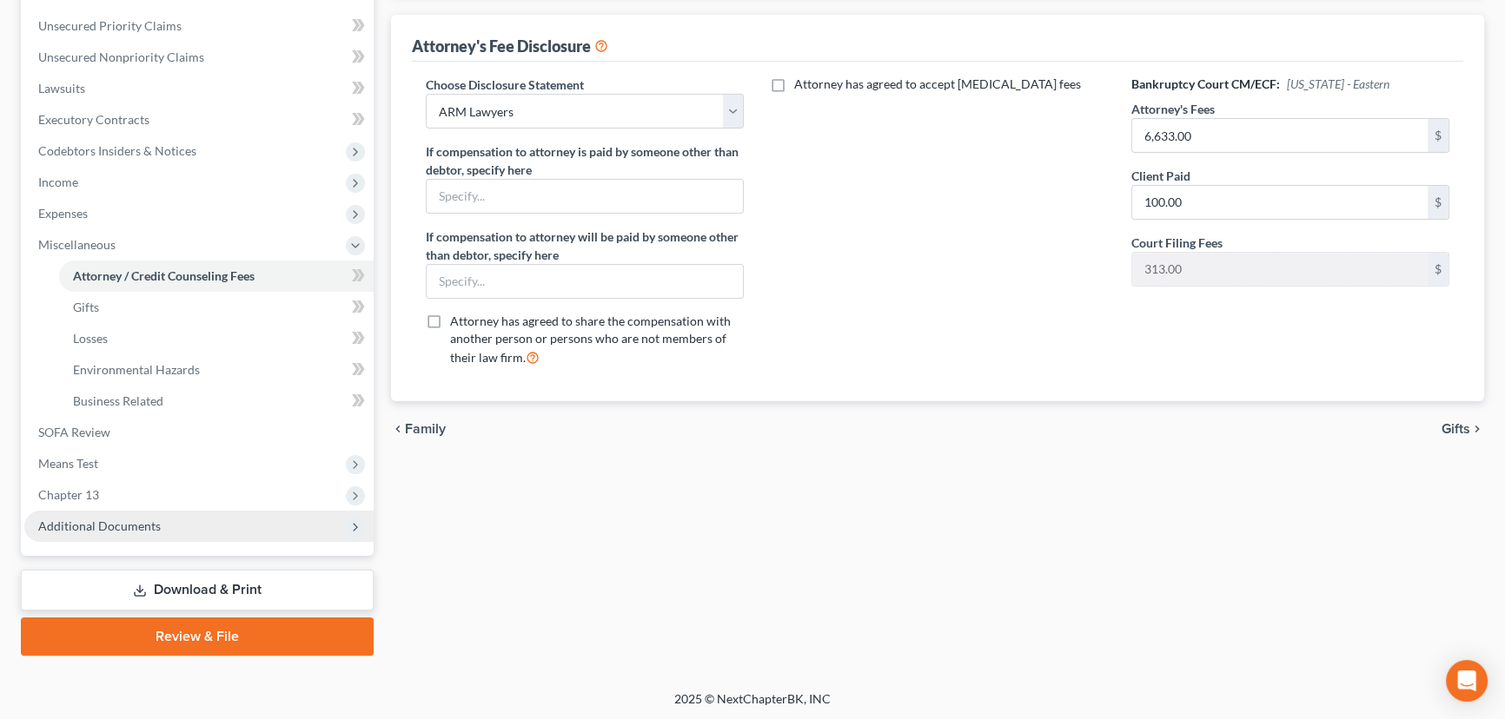
drag, startPoint x: 105, startPoint y: 529, endPoint x: 116, endPoint y: 530, distance: 10.5
click at [105, 529] on span "Additional Documents" at bounding box center [99, 526] width 122 height 15
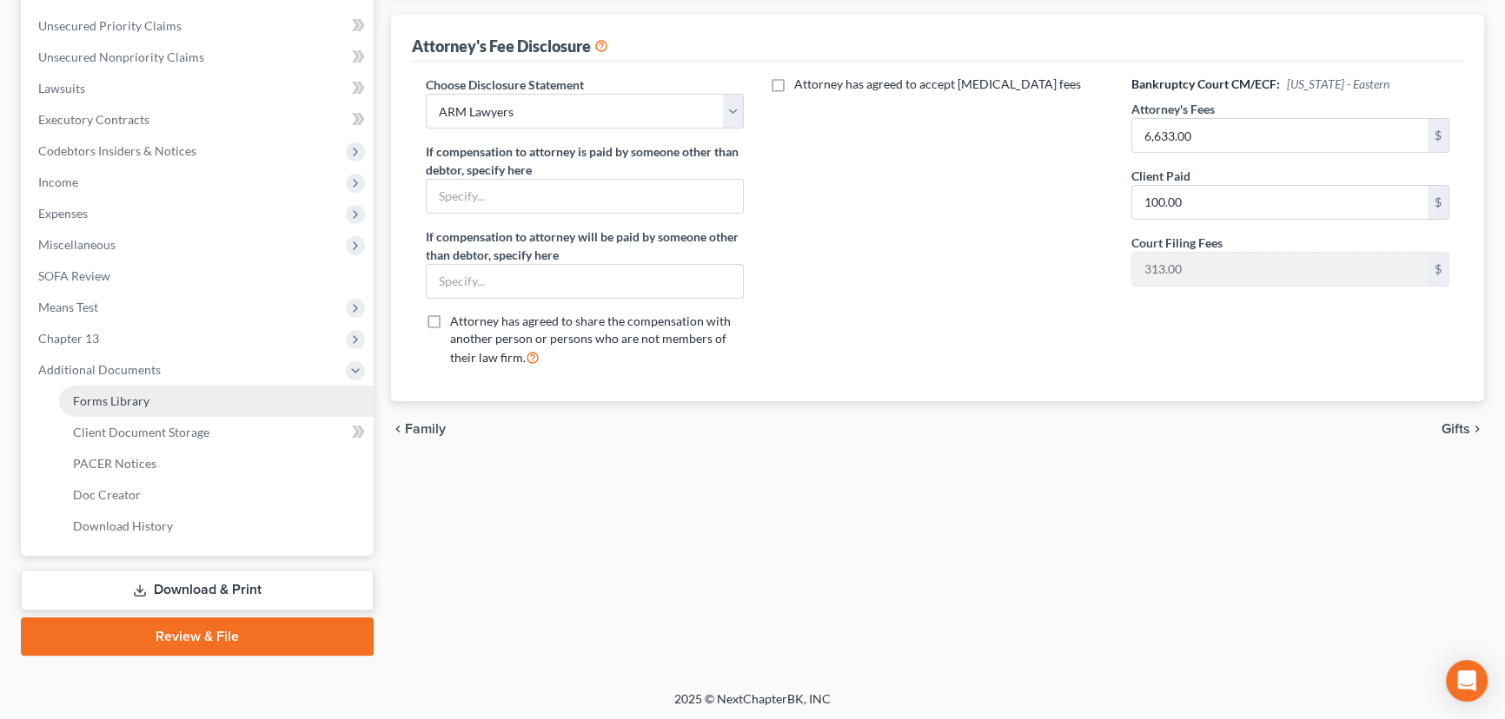
click at [95, 389] on link "Forms Library" at bounding box center [216, 401] width 314 height 31
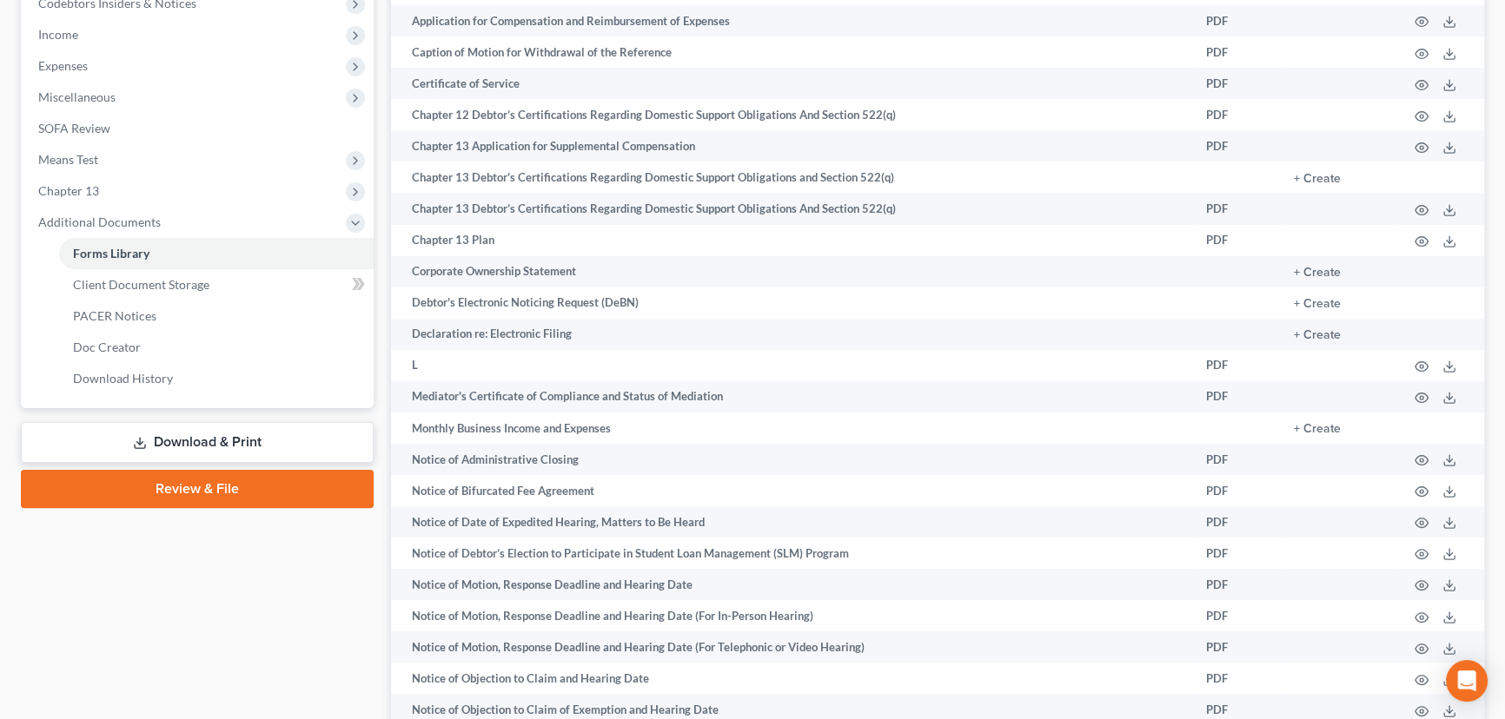
scroll to position [852, 0]
